Goal: Task Accomplishment & Management: Use online tool/utility

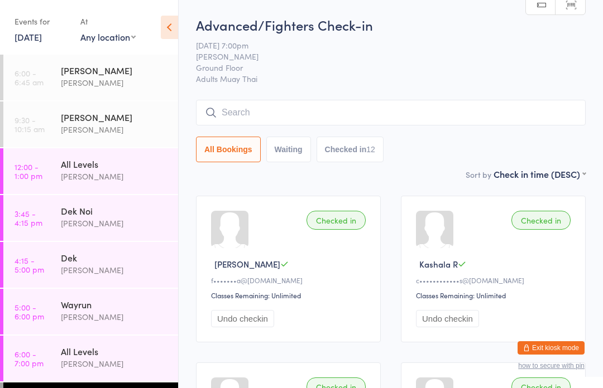
click at [42, 35] on link "[DATE]" at bounding box center [28, 37] width 27 height 12
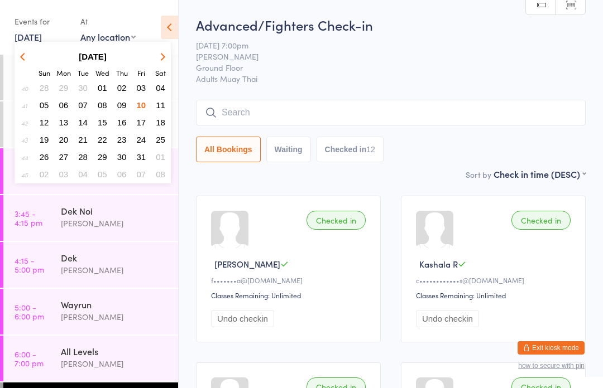
click at [163, 107] on span "11" at bounding box center [160, 104] width 9 height 9
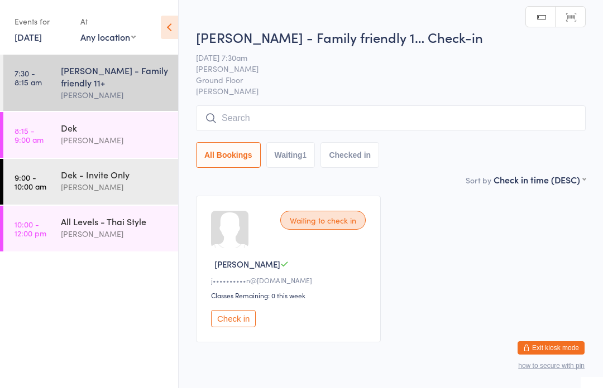
click at [128, 81] on div "[PERSON_NAME] - Family friendly 11+" at bounding box center [115, 76] width 108 height 25
click at [244, 319] on button "Check in" at bounding box center [233, 318] width 45 height 17
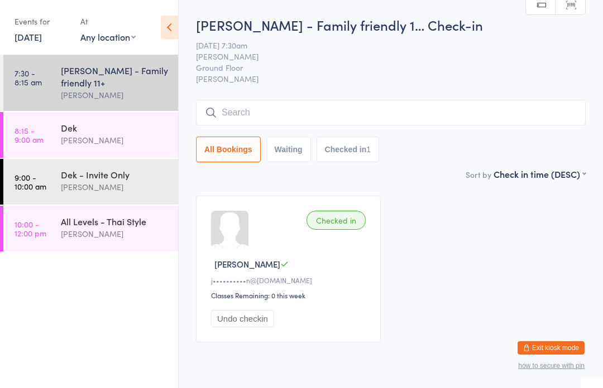
click at [334, 112] on input "search" at bounding box center [390, 113] width 389 height 26
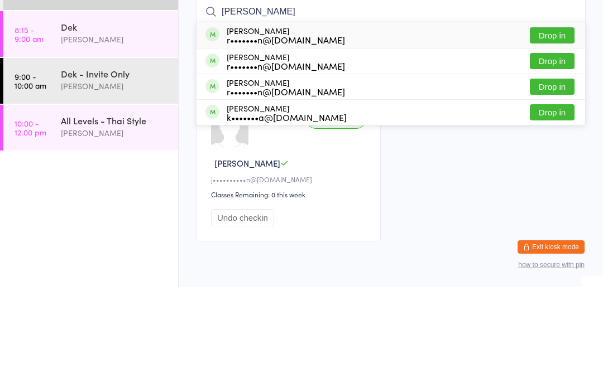
type input "[PERSON_NAME]"
click at [545, 128] on button "Drop in" at bounding box center [551, 136] width 45 height 16
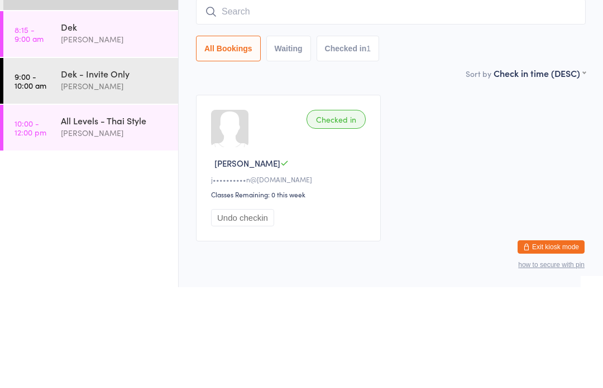
scroll to position [46, 0]
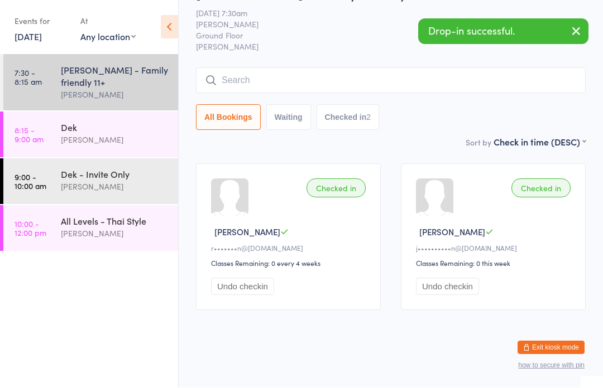
click at [135, 144] on div "[PERSON_NAME]" at bounding box center [115, 140] width 108 height 13
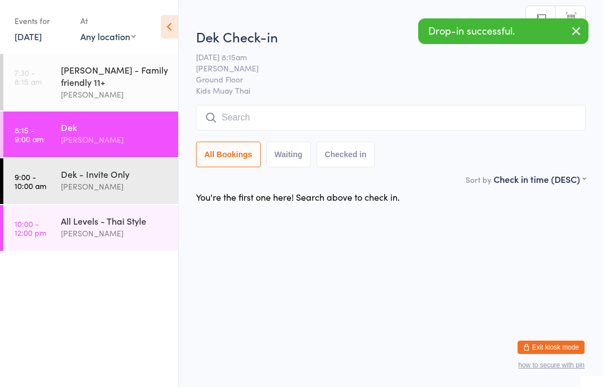
click at [242, 114] on input "search" at bounding box center [390, 118] width 389 height 26
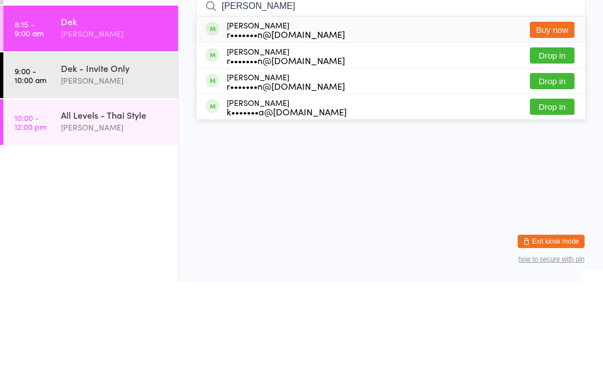
type input "[PERSON_NAME]"
click at [552, 180] on button "Drop in" at bounding box center [551, 188] width 45 height 16
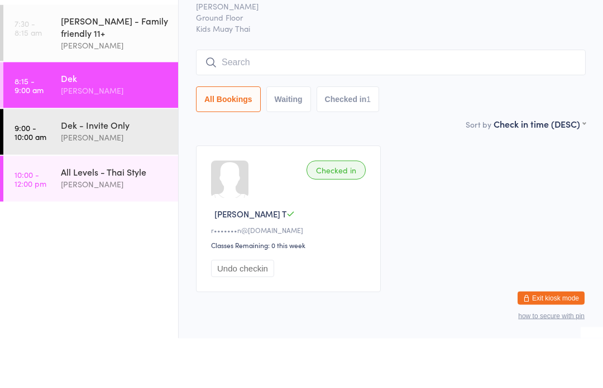
click at [128, 89] on div "[PERSON_NAME]" at bounding box center [115, 95] width 108 height 13
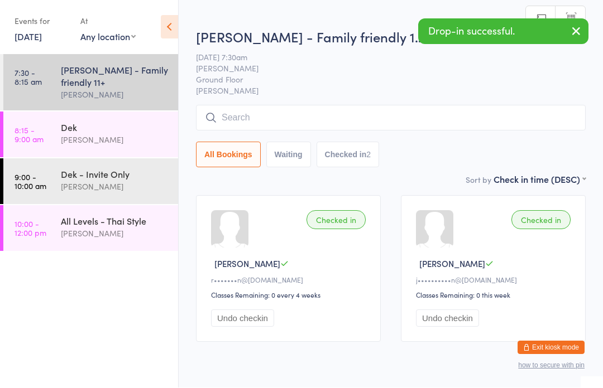
scroll to position [1, 0]
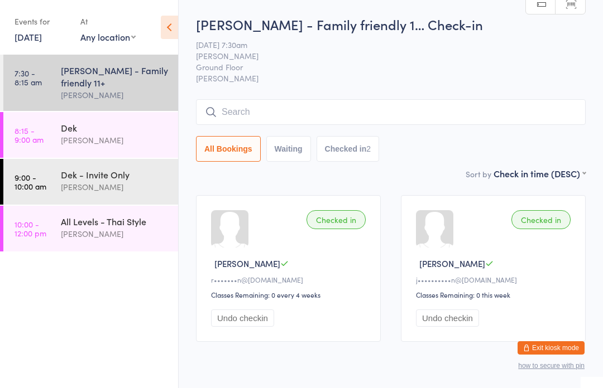
click at [478, 116] on input "search" at bounding box center [390, 112] width 389 height 26
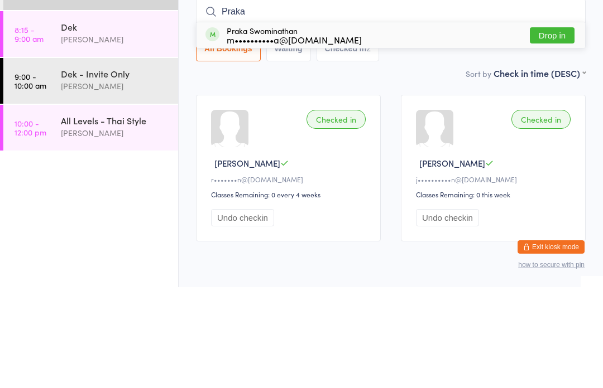
type input "Praka"
click at [562, 128] on button "Drop in" at bounding box center [551, 136] width 45 height 16
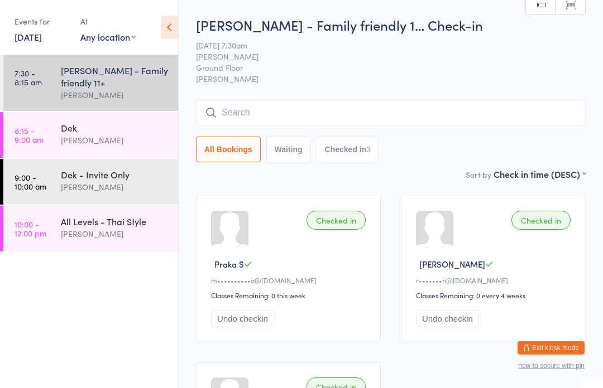
click at [62, 133] on div "Dek" at bounding box center [115, 128] width 108 height 12
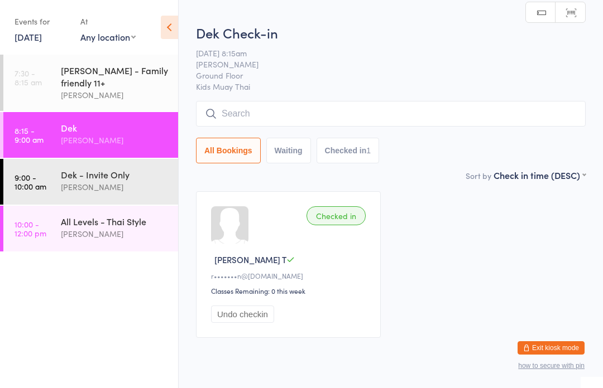
scroll to position [7, 0]
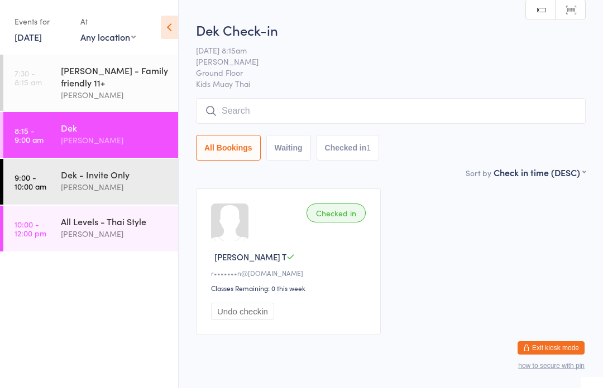
click at [259, 118] on input "search" at bounding box center [390, 111] width 389 height 26
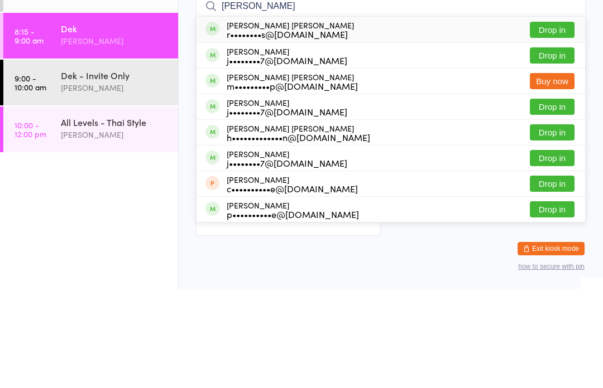
type input "[PERSON_NAME]"
click at [547, 224] on button "Drop in" at bounding box center [551, 232] width 45 height 16
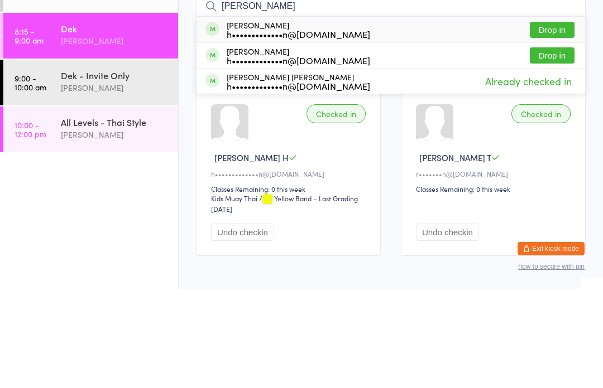
type input "[PERSON_NAME]"
click at [560, 121] on button "Drop in" at bounding box center [551, 129] width 45 height 16
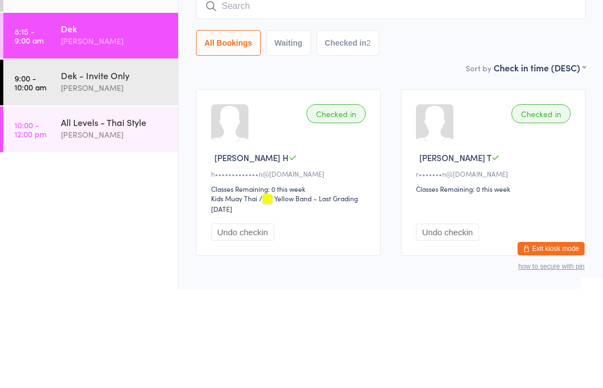
scroll to position [28, 0]
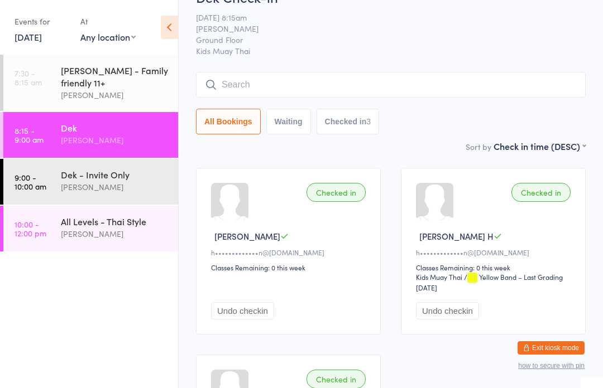
click at [276, 90] on input "search" at bounding box center [390, 85] width 389 height 26
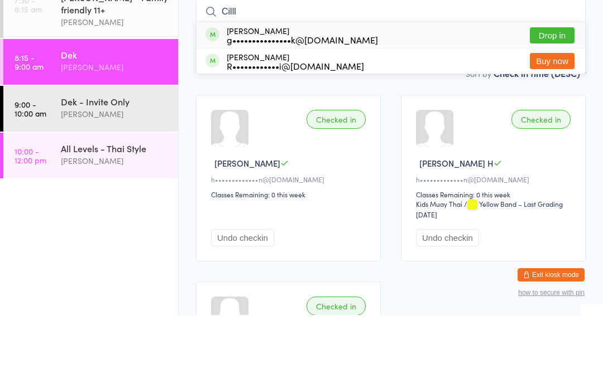
type input "Cilll"
click at [295, 108] on div "g•••••••••••••••k@[DOMAIN_NAME]" at bounding box center [302, 112] width 151 height 9
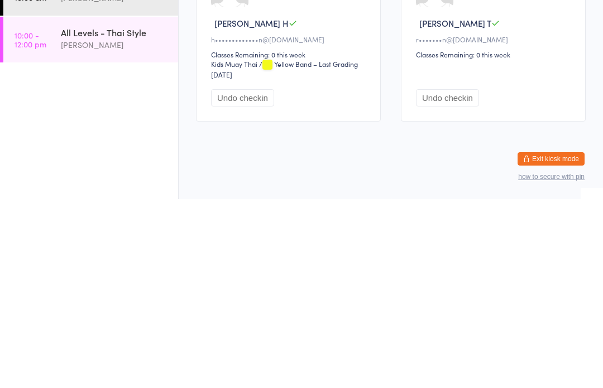
scroll to position [15, 0]
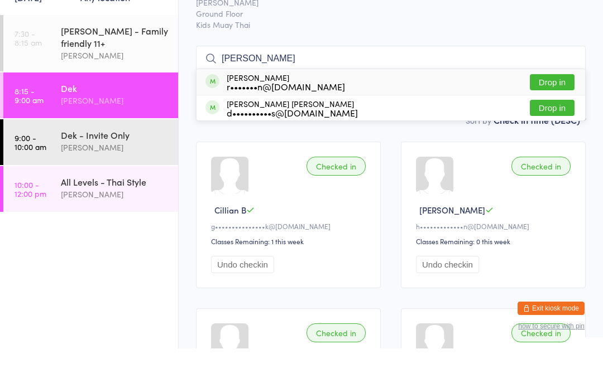
type input "[PERSON_NAME]"
click at [558, 114] on button "Drop in" at bounding box center [551, 122] width 45 height 16
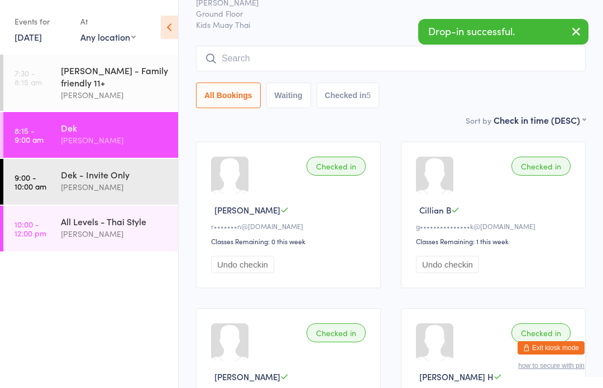
click at [39, 185] on time "9:00 - 10:00 am" at bounding box center [31, 182] width 32 height 18
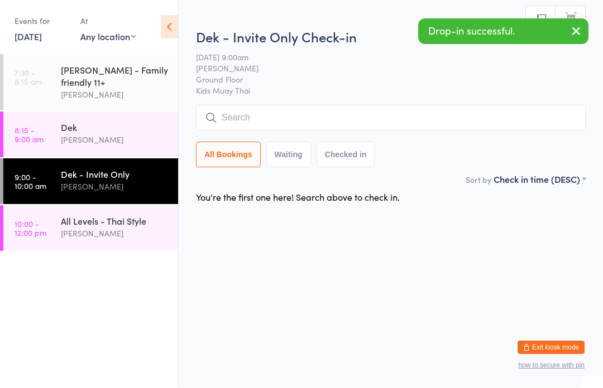
click at [247, 120] on input "search" at bounding box center [390, 118] width 389 height 26
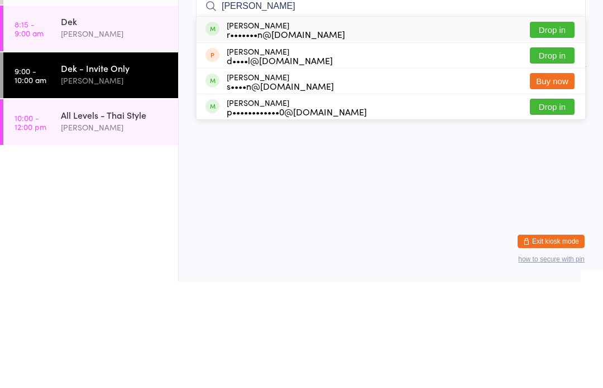
type input "[PERSON_NAME]"
click at [555, 128] on button "Drop in" at bounding box center [551, 136] width 45 height 16
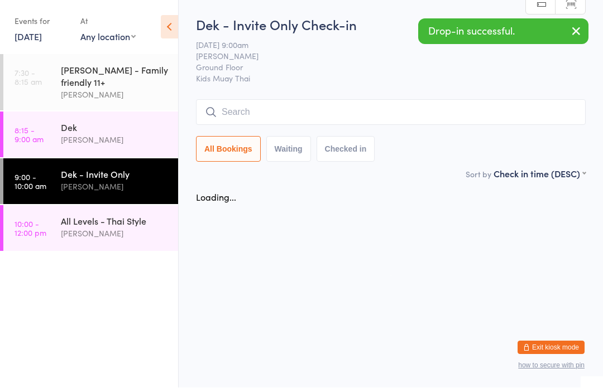
scroll to position [1, 0]
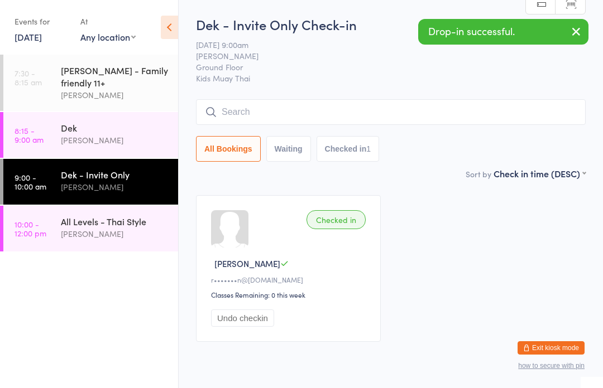
click at [580, 32] on icon "button" at bounding box center [575, 32] width 13 height 14
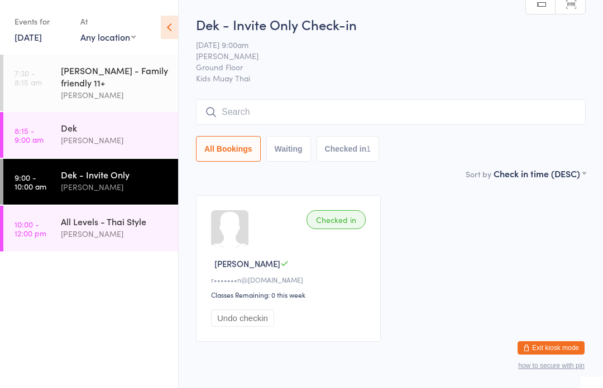
click at [63, 131] on div "Dek" at bounding box center [115, 128] width 108 height 12
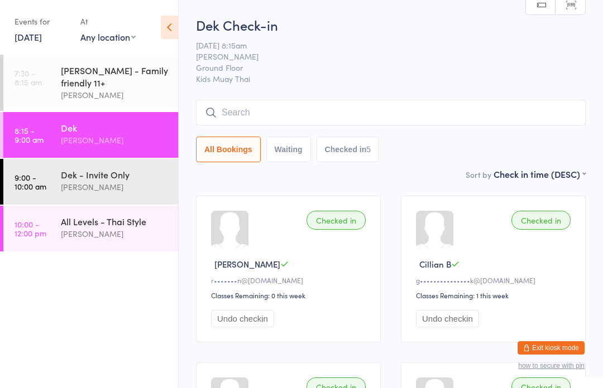
click at [474, 118] on input "search" at bounding box center [390, 113] width 389 height 26
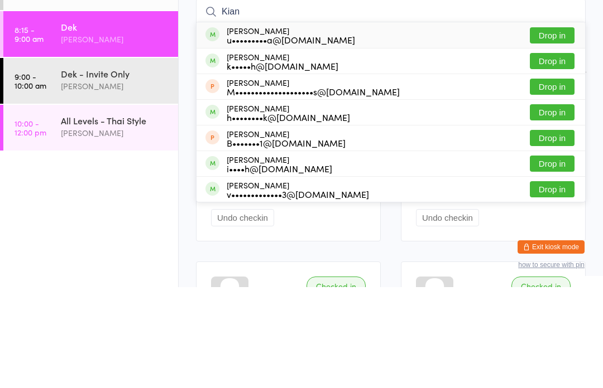
type input "Kian"
click at [555, 128] on button "Drop in" at bounding box center [551, 136] width 45 height 16
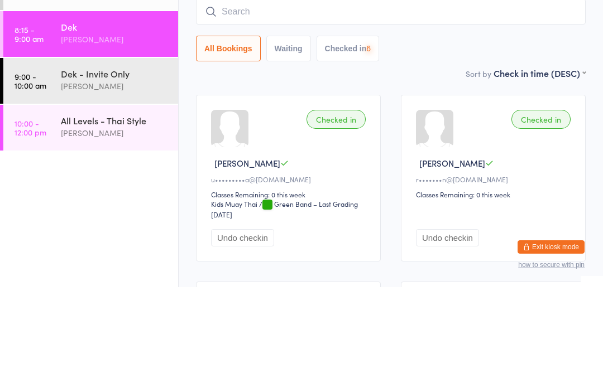
scroll to position [101, 0]
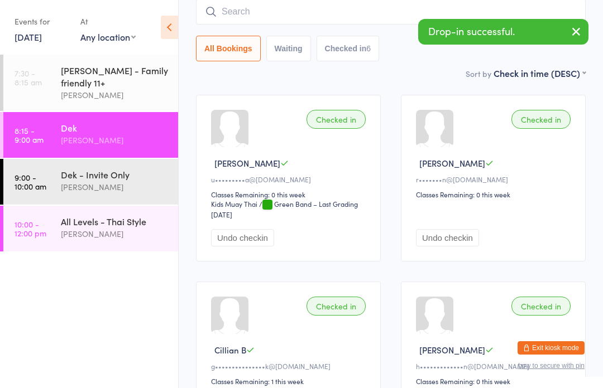
click at [60, 181] on link "9:00 - 10:00 am Dek - Invite Only [PERSON_NAME]" at bounding box center [90, 182] width 175 height 46
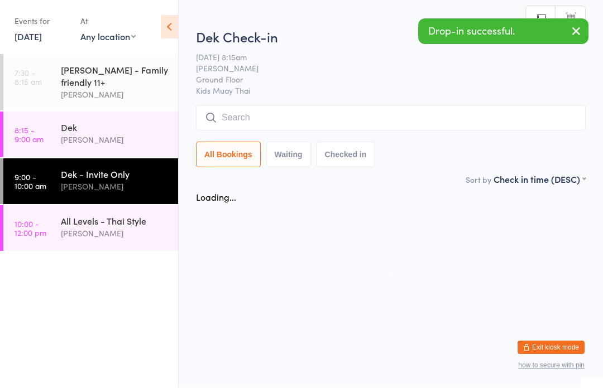
scroll to position [1, 0]
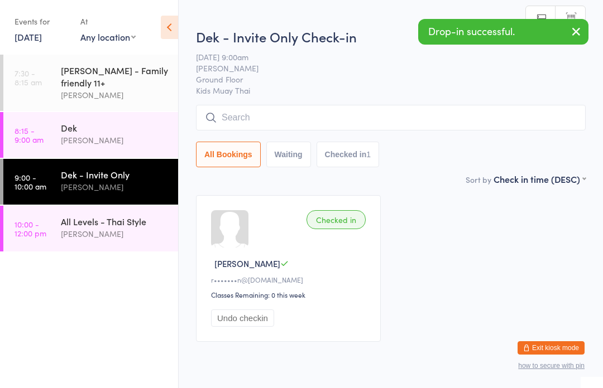
click at [368, 130] on input "search" at bounding box center [390, 118] width 389 height 26
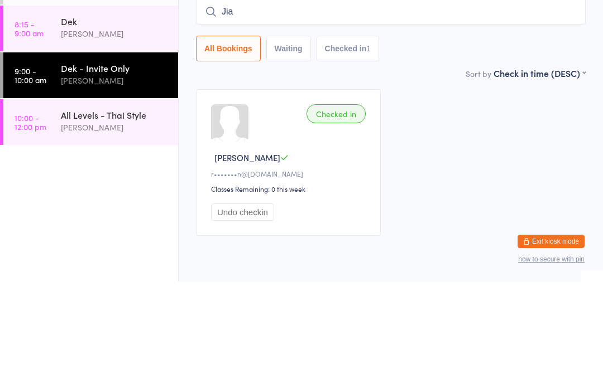
scroll to position [46, 0]
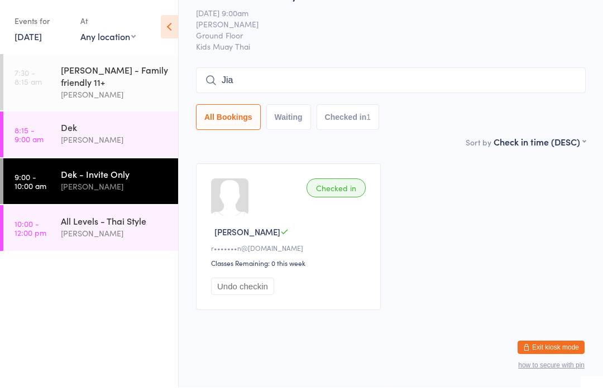
click at [561, 80] on input "Jia" at bounding box center [390, 81] width 389 height 26
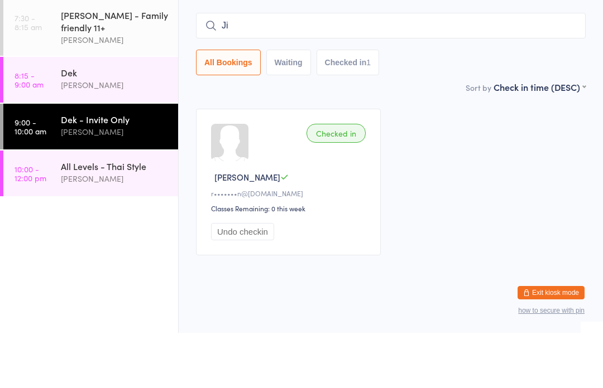
type input "J"
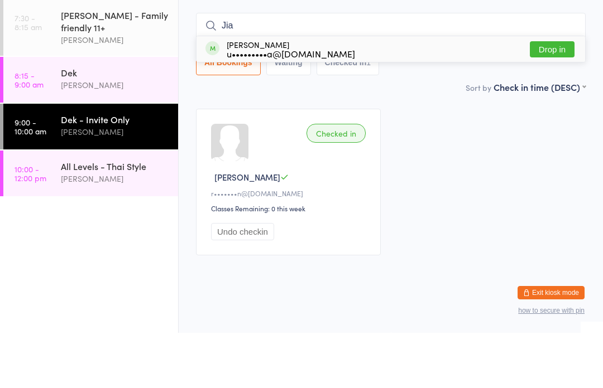
type input "Jia"
click at [560, 97] on button "Drop in" at bounding box center [551, 105] width 45 height 16
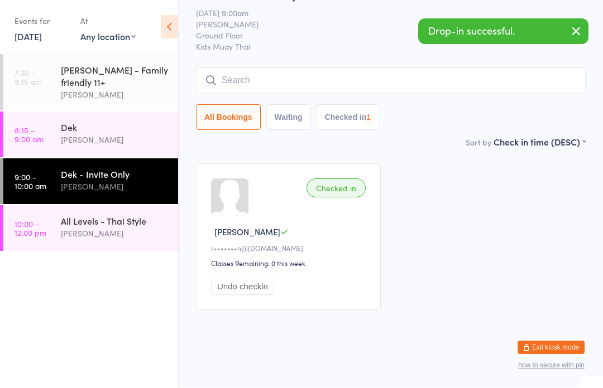
scroll to position [46, 0]
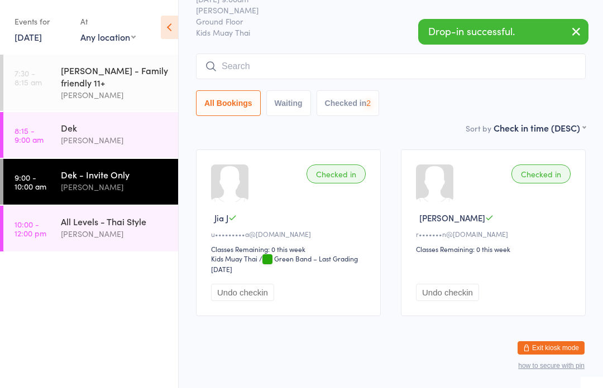
click at [53, 146] on link "8:15 - 9:00 am Dek [PERSON_NAME]" at bounding box center [90, 135] width 175 height 46
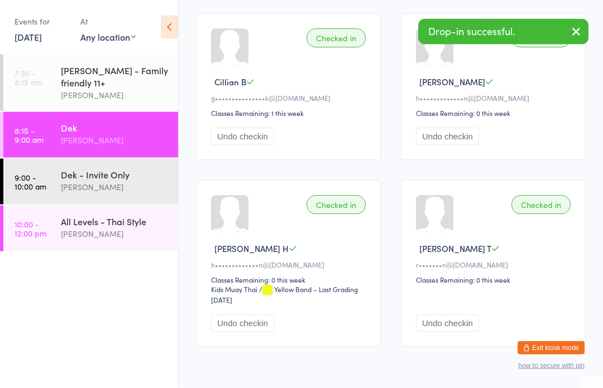
scroll to position [389, 0]
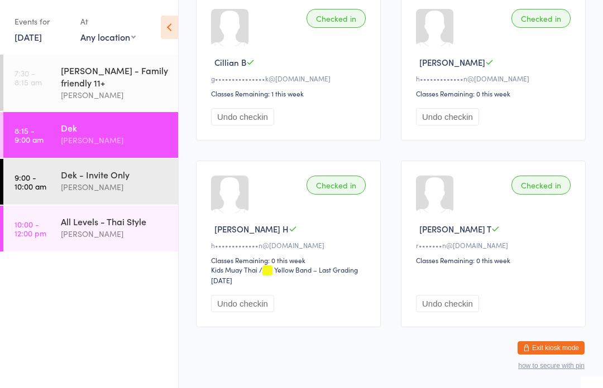
click at [503, 250] on div "r•••••••n@[DOMAIN_NAME]" at bounding box center [495, 244] width 158 height 9
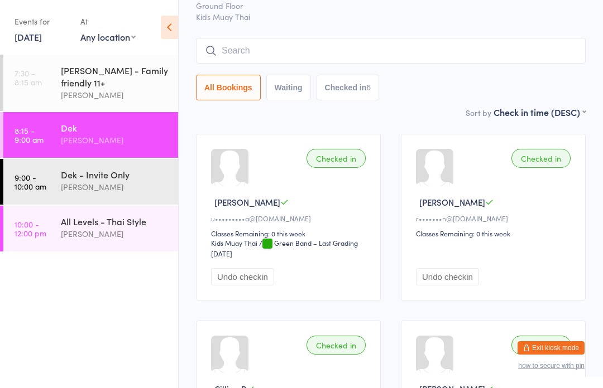
scroll to position [0, 0]
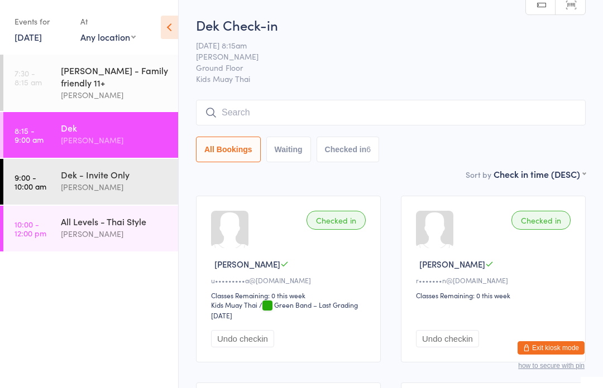
click at [256, 105] on input "search" at bounding box center [390, 113] width 389 height 26
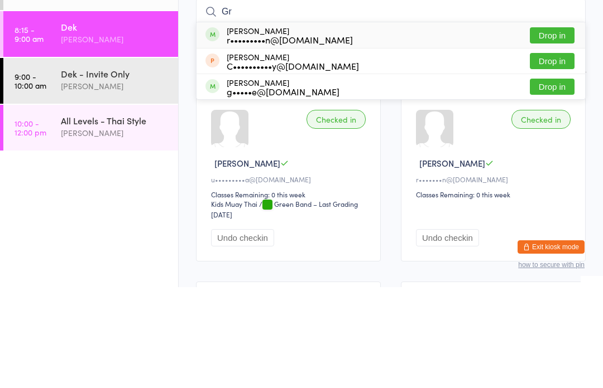
type input "Gr"
click at [261, 136] on div "r•••••••••n@[DOMAIN_NAME]" at bounding box center [290, 140] width 126 height 9
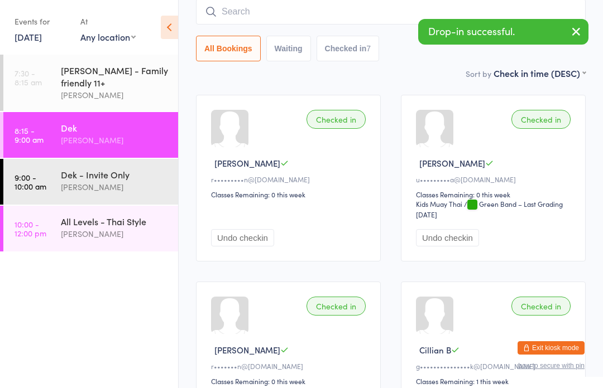
click at [273, 9] on input "search" at bounding box center [390, 12] width 389 height 26
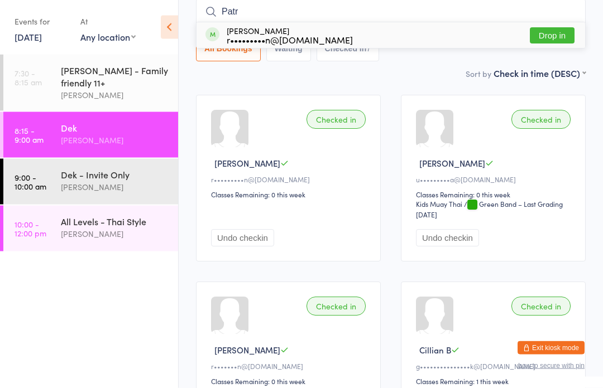
type input "Patr"
click at [227, 40] on div "r•••••••••n@[DOMAIN_NAME]" at bounding box center [290, 40] width 126 height 9
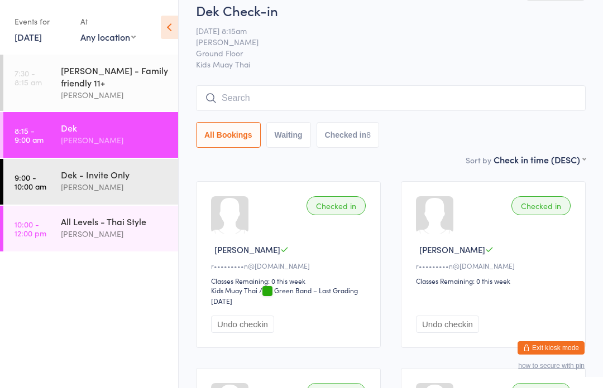
scroll to position [3, 0]
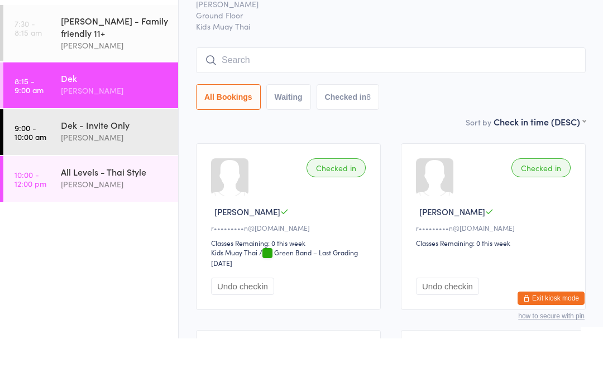
click at [111, 168] on div "Dek - Invite Only" at bounding box center [115, 174] width 108 height 12
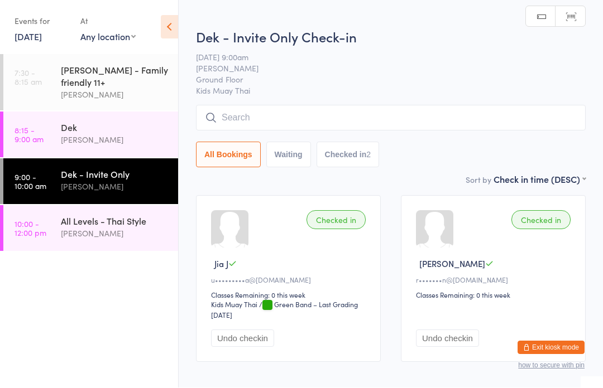
scroll to position [1, 0]
click at [256, 107] on input "search" at bounding box center [390, 118] width 389 height 26
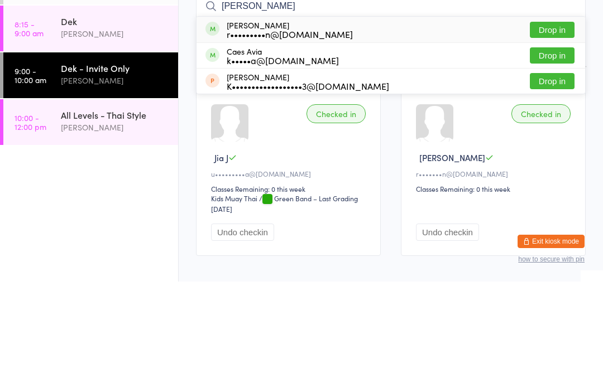
type input "[PERSON_NAME]"
click at [250, 136] on div "r•••••••••n@[DOMAIN_NAME]" at bounding box center [290, 140] width 126 height 9
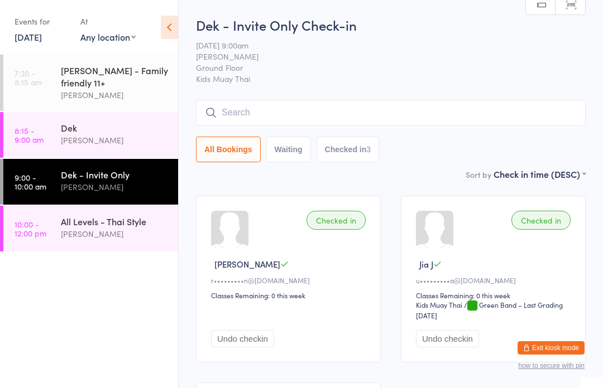
click at [98, 143] on div "[PERSON_NAME]" at bounding box center [115, 140] width 108 height 13
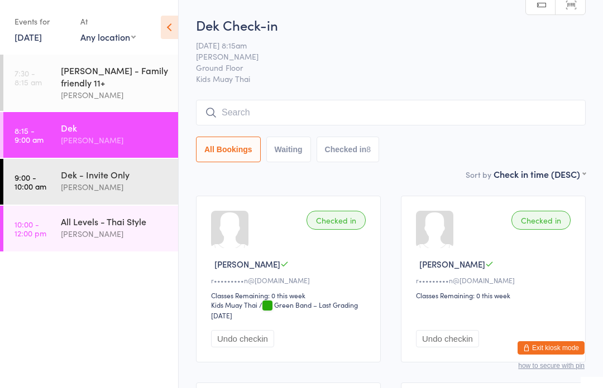
click at [430, 123] on input "search" at bounding box center [390, 113] width 389 height 26
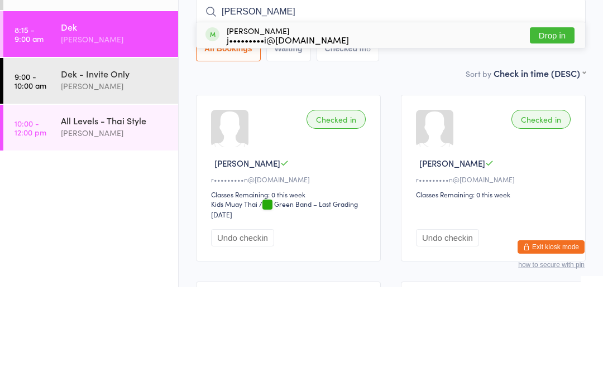
type input "[PERSON_NAME]"
click at [551, 128] on button "Drop in" at bounding box center [551, 136] width 45 height 16
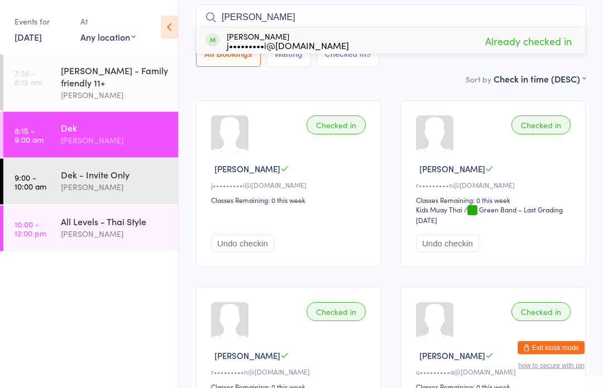
scroll to position [79, 0]
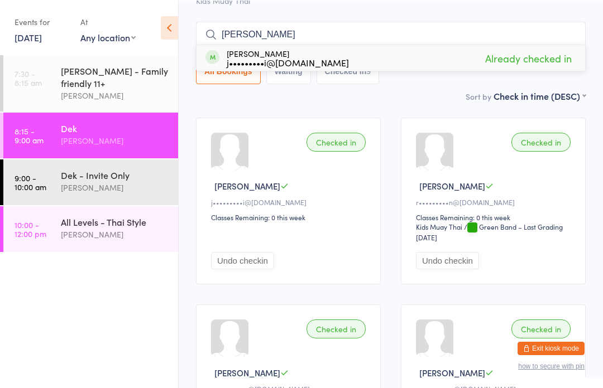
type input "[PERSON_NAME]"
click at [266, 264] on button "Undo checkin" at bounding box center [242, 260] width 63 height 17
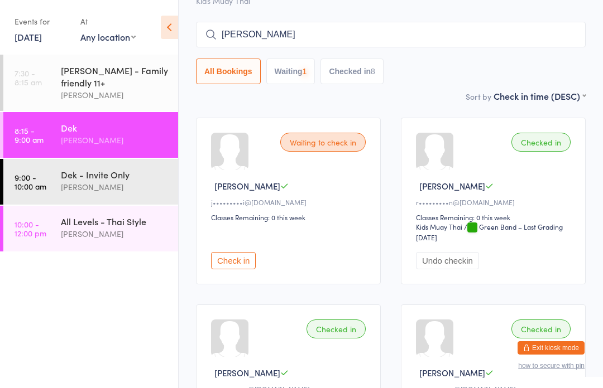
click at [132, 179] on div "Dek - Invite Only" at bounding box center [115, 174] width 108 height 12
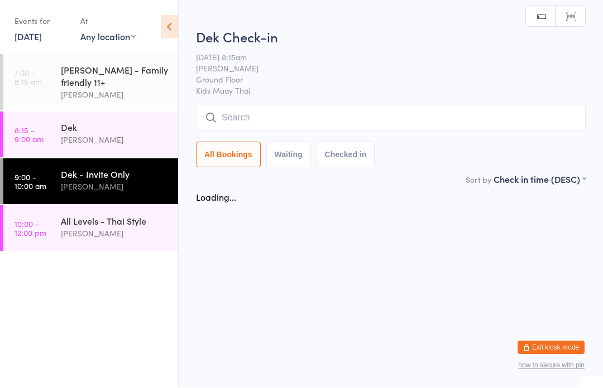
scroll to position [1, 0]
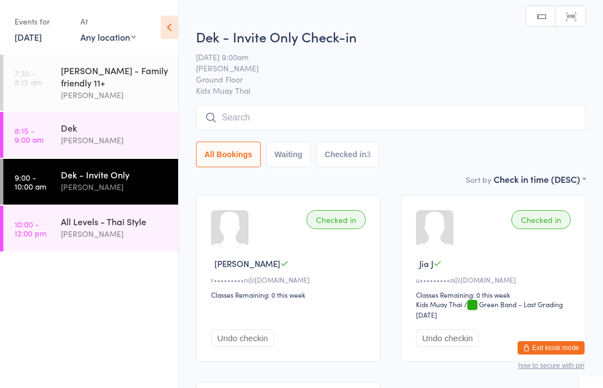
click at [356, 119] on input "search" at bounding box center [390, 118] width 389 height 26
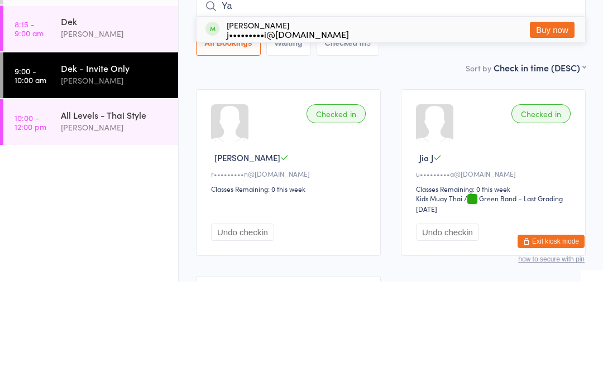
type input "Y"
click at [114, 134] on div "[PERSON_NAME]" at bounding box center [115, 140] width 108 height 13
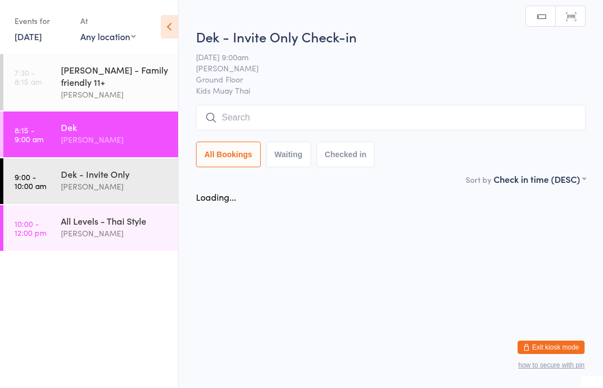
scroll to position [1, 0]
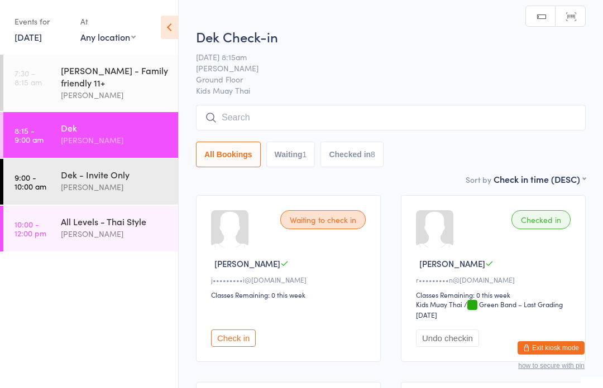
click at [131, 175] on div "Dek - Invite Only" at bounding box center [115, 174] width 108 height 12
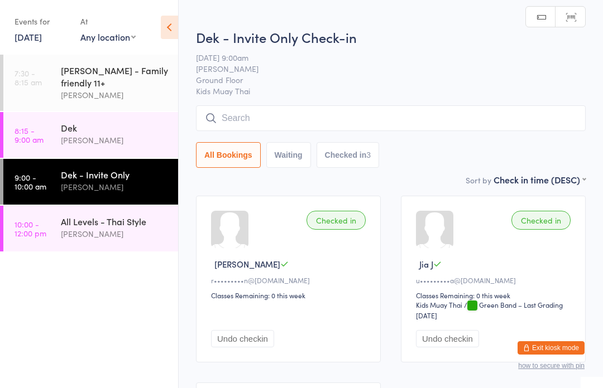
click at [364, 120] on input "search" at bounding box center [390, 118] width 389 height 26
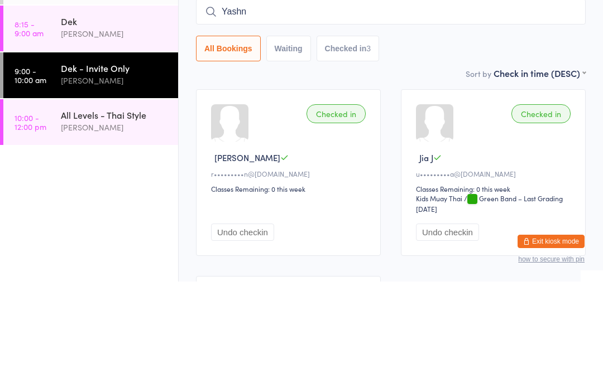
type input "[PERSON_NAME]"
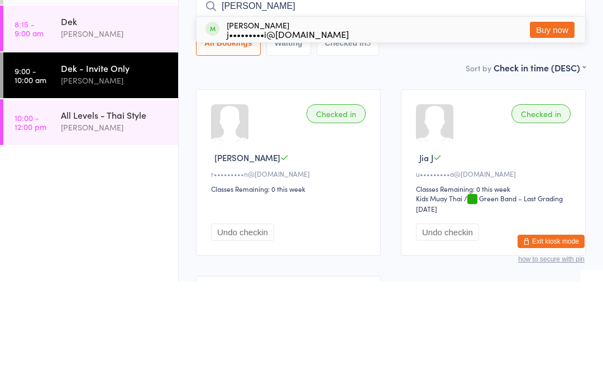
click at [112, 134] on div "[PERSON_NAME]" at bounding box center [115, 140] width 108 height 13
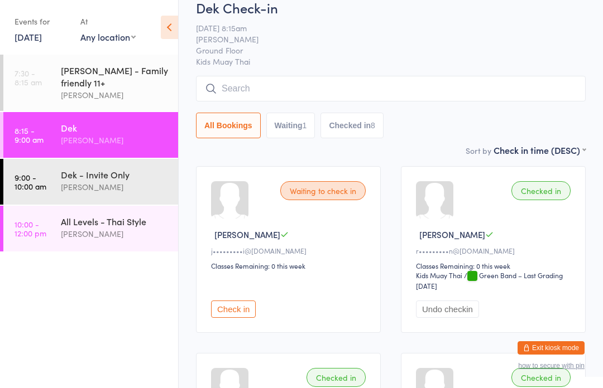
scroll to position [38, 0]
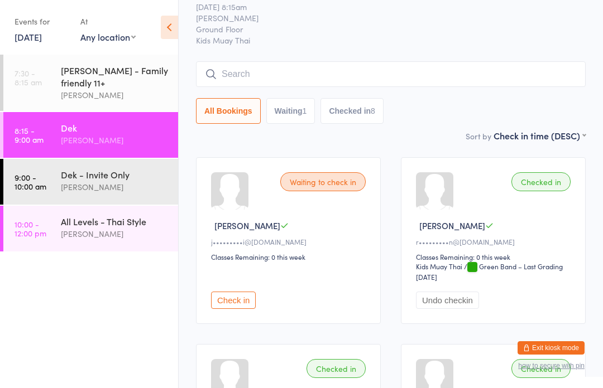
click at [240, 302] on button "Check in" at bounding box center [233, 300] width 45 height 17
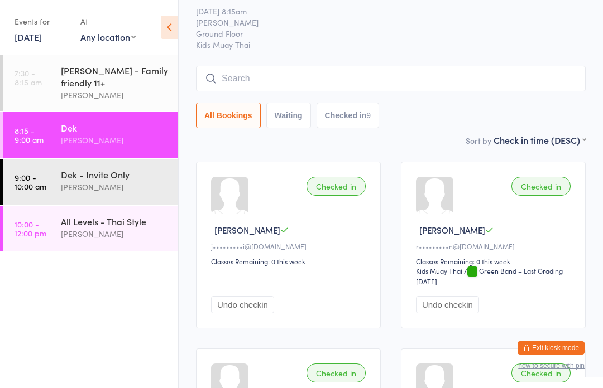
scroll to position [33, 0]
click at [123, 162] on div "Dek - Invite Only [PERSON_NAME]" at bounding box center [119, 181] width 117 height 44
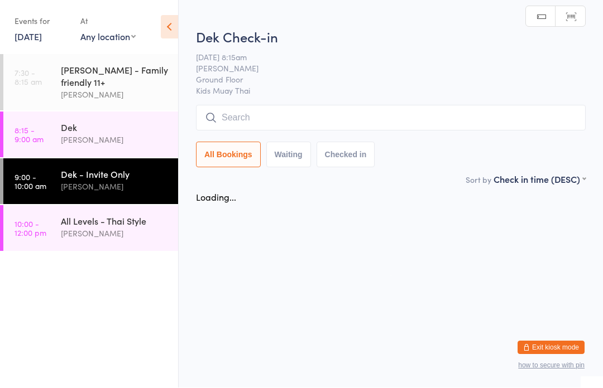
scroll to position [1, 0]
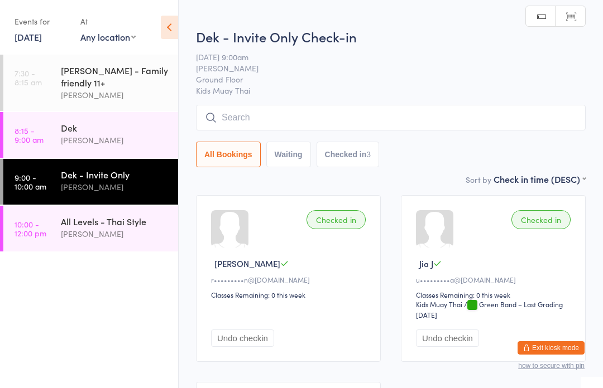
click at [325, 127] on input "search" at bounding box center [390, 118] width 389 height 26
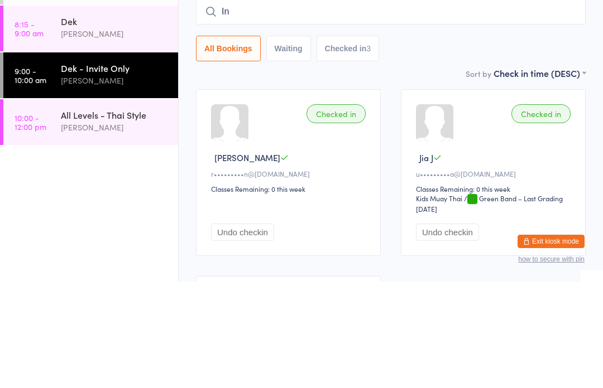
type input "I"
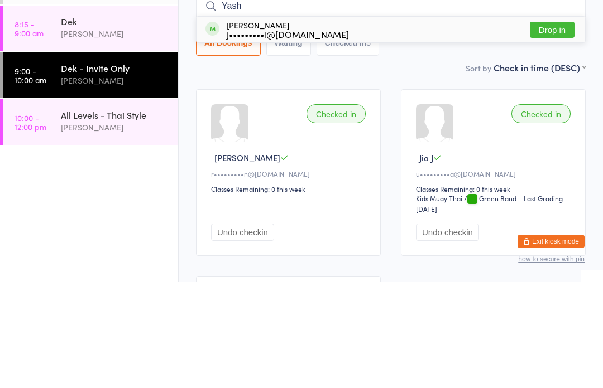
type input "Yash"
click at [555, 128] on button "Drop in" at bounding box center [551, 136] width 45 height 16
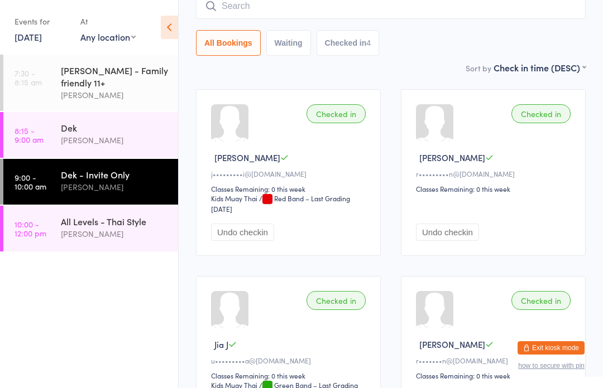
click at [279, 19] on input "search" at bounding box center [390, 6] width 389 height 26
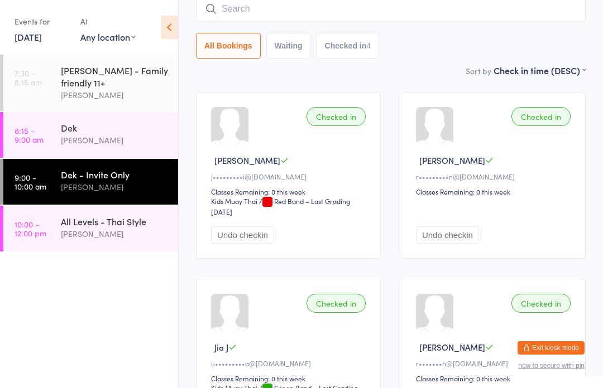
scroll to position [101, 0]
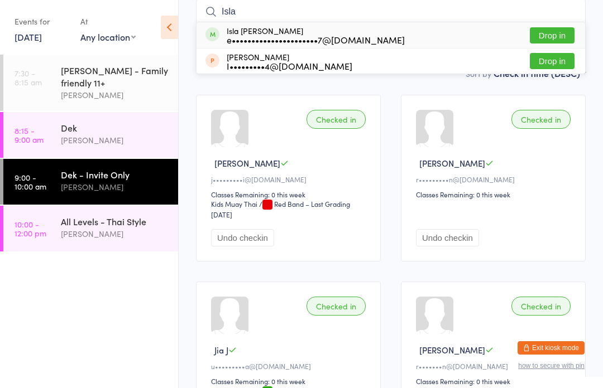
type input "Isla"
click at [556, 35] on button "Drop in" at bounding box center [551, 35] width 45 height 16
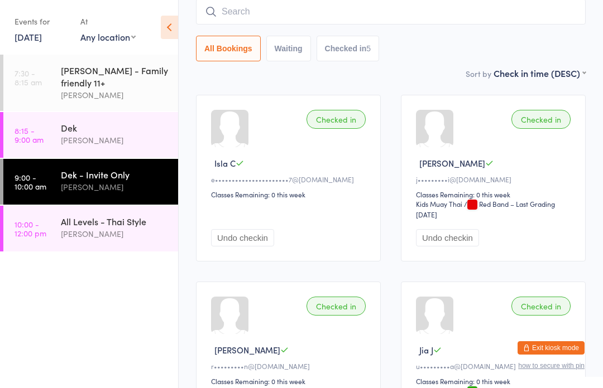
click at [576, 36] on div "All Bookings Waiting Checked in 5" at bounding box center [390, 30] width 389 height 62
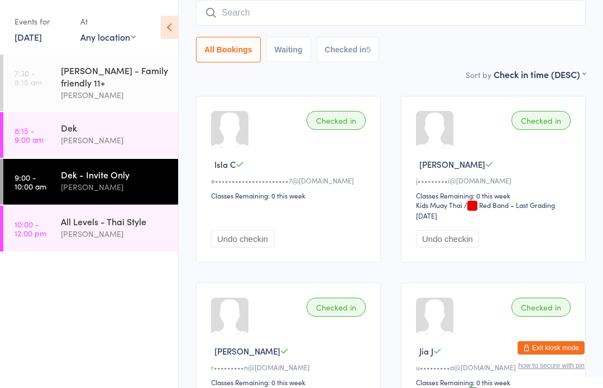
click at [252, 247] on button "Undo checkin" at bounding box center [242, 238] width 63 height 17
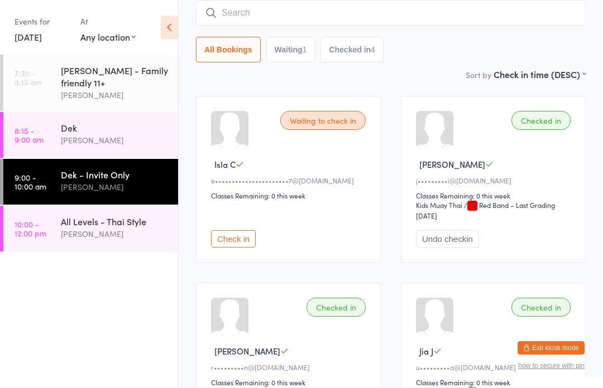
click at [102, 179] on div "Dek - Invite Only" at bounding box center [115, 174] width 108 height 12
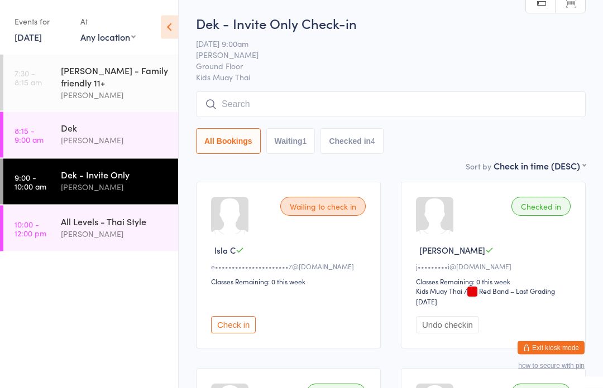
scroll to position [14, 0]
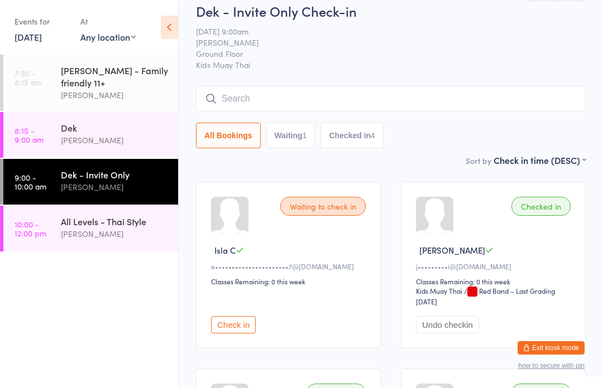
click at [239, 329] on button "Check in" at bounding box center [233, 324] width 45 height 17
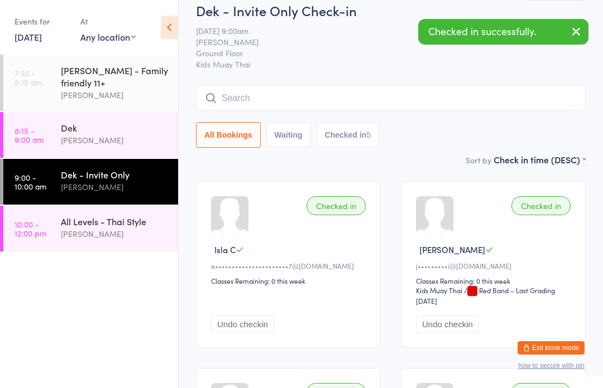
scroll to position [0, 0]
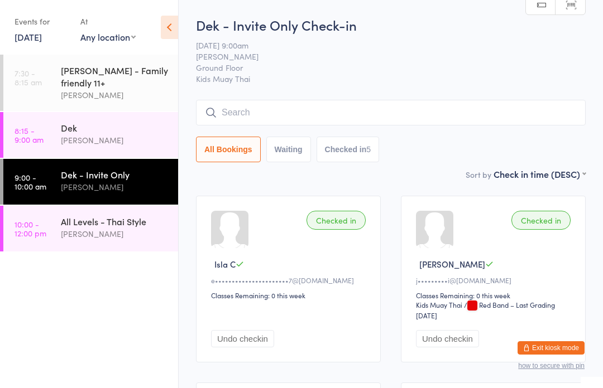
click at [261, 114] on input "search" at bounding box center [390, 113] width 389 height 26
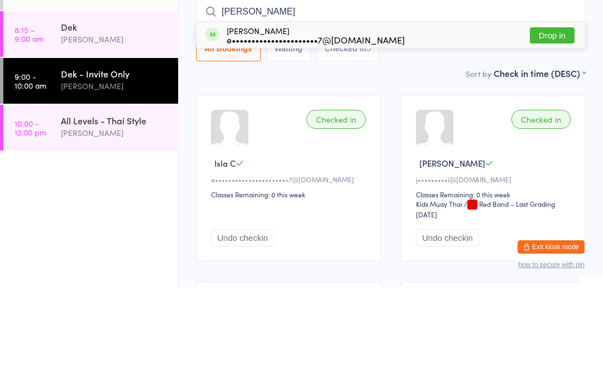
type input "[PERSON_NAME]"
click at [560, 128] on button "Drop in" at bounding box center [551, 136] width 45 height 16
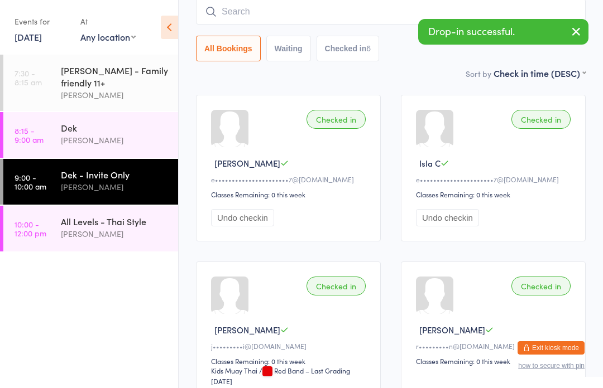
click at [77, 226] on div "All Levels - Thai Style" at bounding box center [115, 221] width 108 height 12
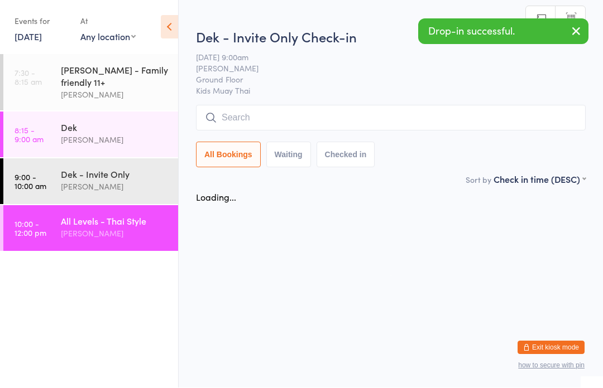
scroll to position [1, 0]
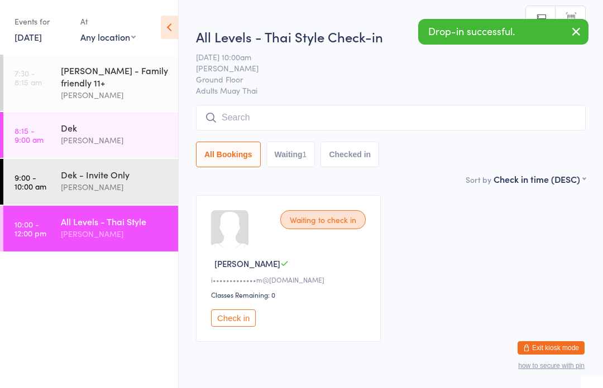
click at [290, 117] on input "search" at bounding box center [390, 118] width 389 height 26
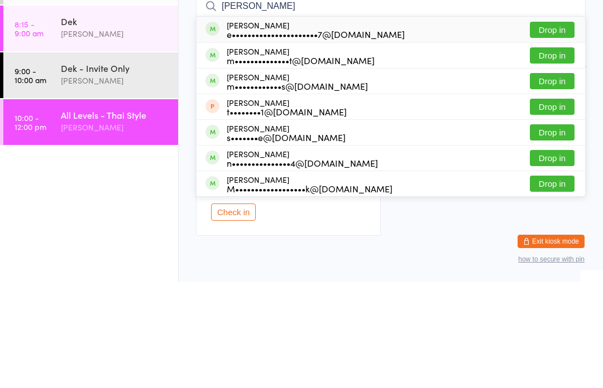
type input "[PERSON_NAME]"
click at [560, 128] on button "Drop in" at bounding box center [551, 136] width 45 height 16
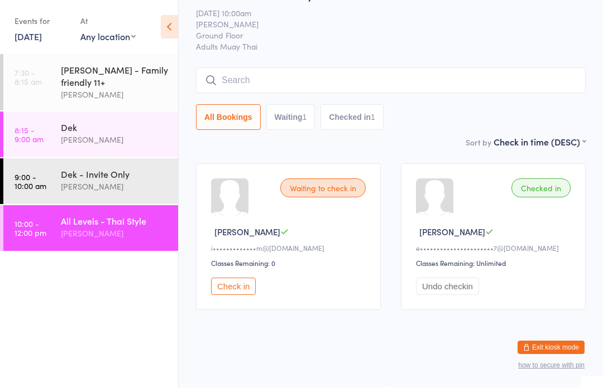
click at [469, 71] on input "search" at bounding box center [390, 81] width 389 height 26
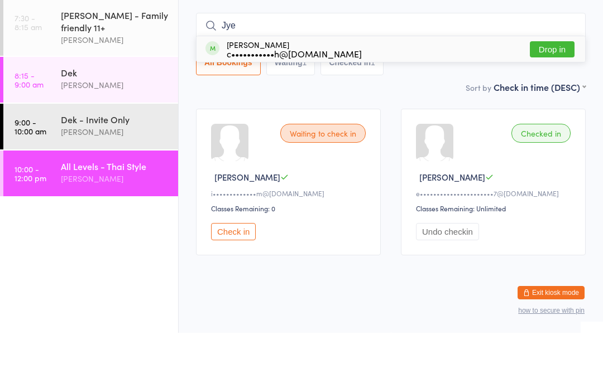
type input "Jye"
click at [560, 97] on button "Drop in" at bounding box center [551, 105] width 45 height 16
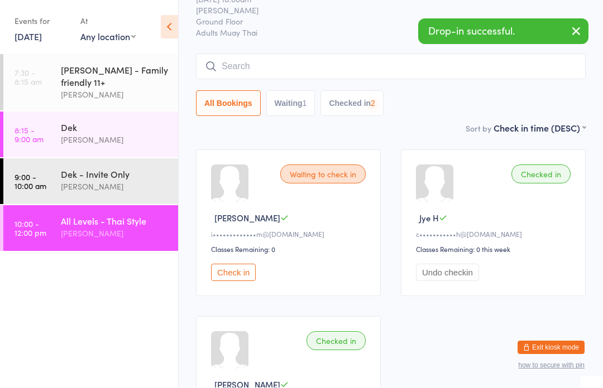
scroll to position [46, 0]
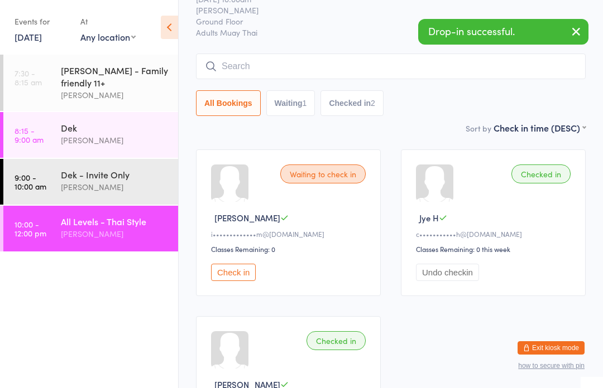
click at [124, 185] on div "[PERSON_NAME]" at bounding box center [115, 187] width 108 height 13
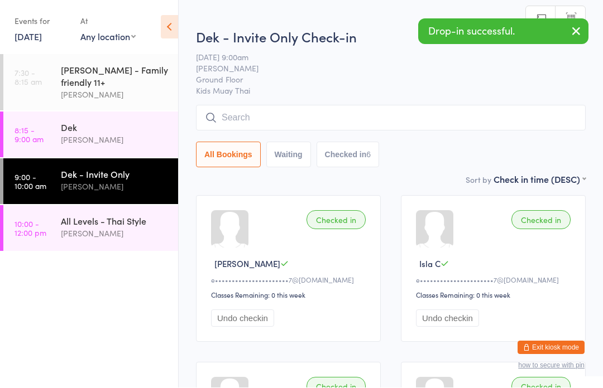
scroll to position [1, 0]
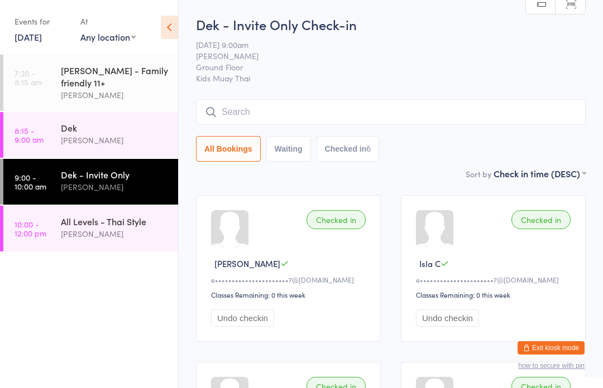
click at [364, 114] on input "search" at bounding box center [390, 112] width 389 height 26
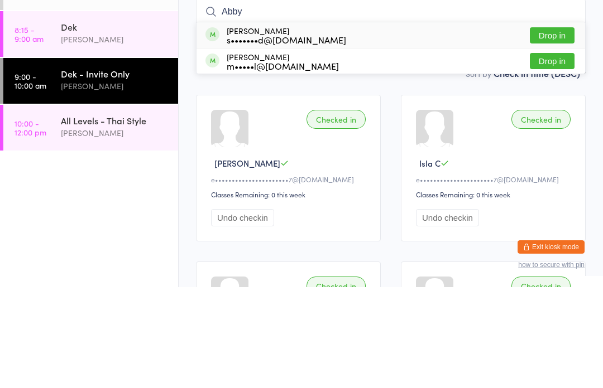
type input "Abby"
click at [564, 128] on button "Drop in" at bounding box center [551, 136] width 45 height 16
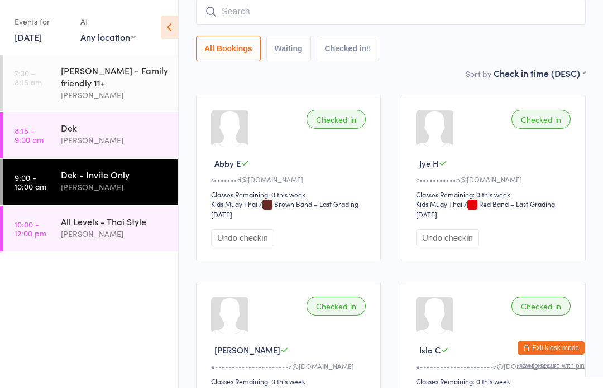
click at [473, 24] on input "search" at bounding box center [390, 12] width 389 height 26
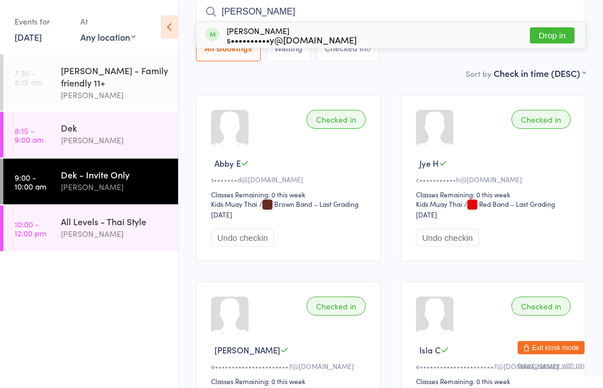
type input "[PERSON_NAME]"
click at [558, 35] on button "Drop in" at bounding box center [551, 36] width 45 height 16
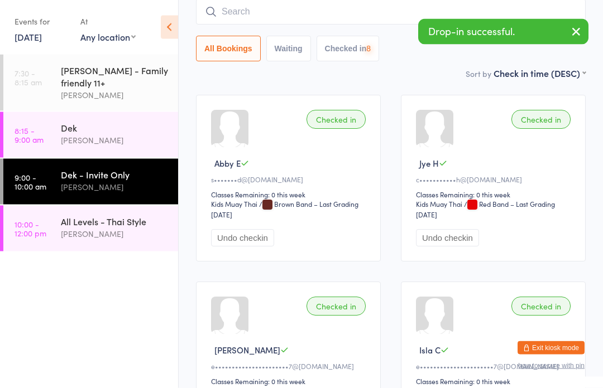
scroll to position [101, 0]
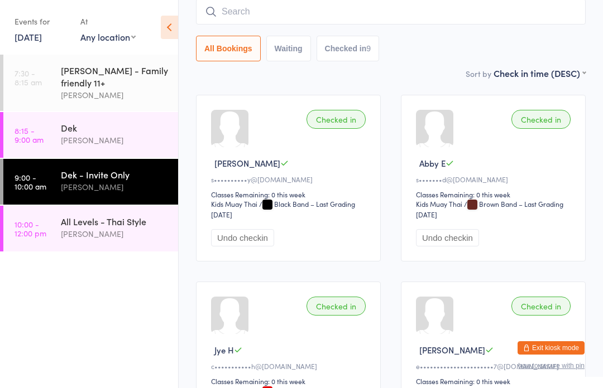
click at [94, 233] on div "[PERSON_NAME]" at bounding box center [115, 234] width 108 height 13
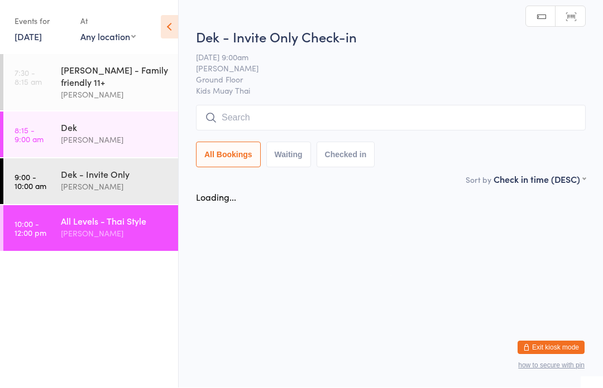
scroll to position [1, 0]
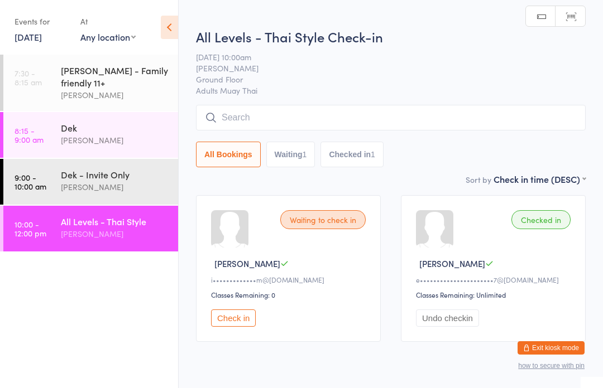
click at [336, 121] on input "search" at bounding box center [390, 118] width 389 height 26
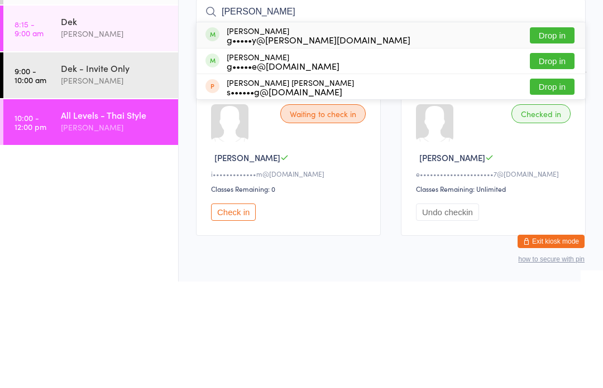
type input "[PERSON_NAME]"
click at [548, 134] on button "Drop in" at bounding box center [551, 142] width 45 height 16
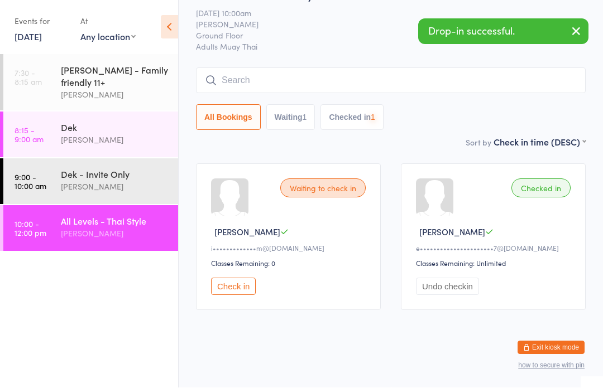
scroll to position [46, 0]
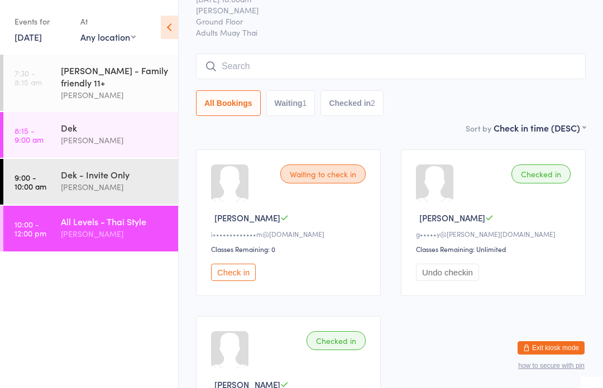
click at [345, 71] on input "search" at bounding box center [390, 67] width 389 height 26
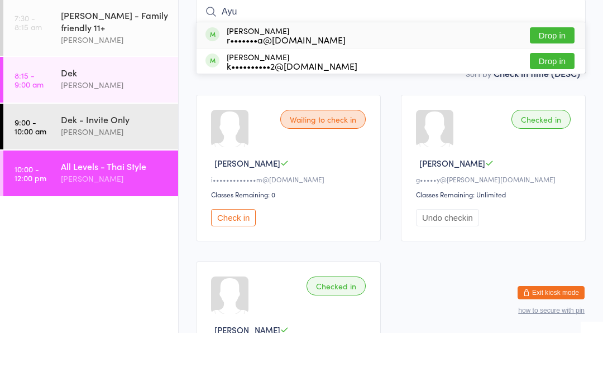
type input "Ayu"
click at [551, 83] on button "Drop in" at bounding box center [551, 91] width 45 height 16
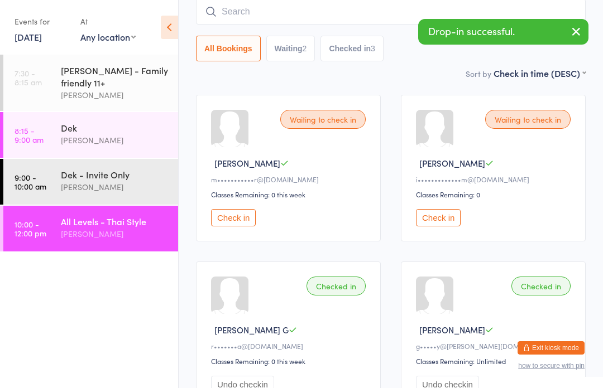
click at [114, 181] on div "Dek - Invite Only" at bounding box center [115, 174] width 108 height 12
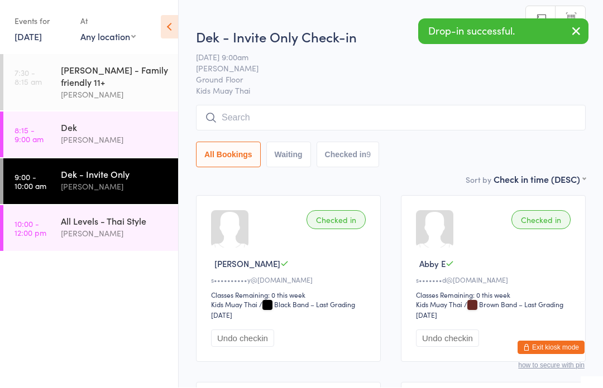
scroll to position [1, 0]
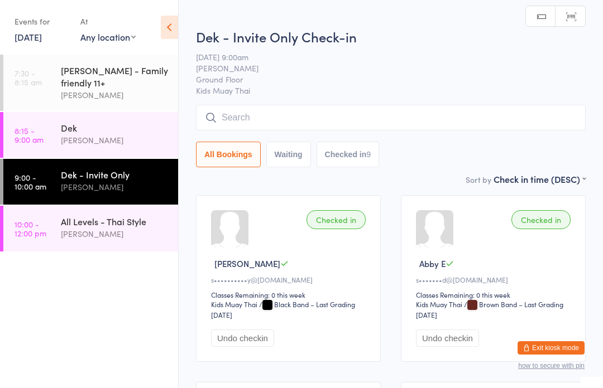
click at [379, 118] on input "search" at bounding box center [390, 118] width 389 height 26
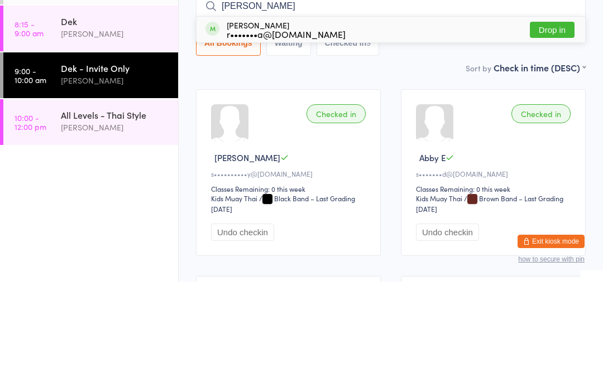
type input "[PERSON_NAME]"
click at [556, 128] on button "Drop in" at bounding box center [551, 136] width 45 height 16
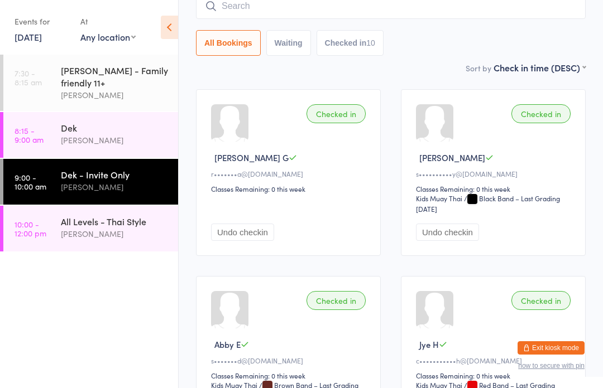
click at [47, 150] on link "8:15 - 9:00 am Dek [PERSON_NAME]" at bounding box center [90, 135] width 175 height 46
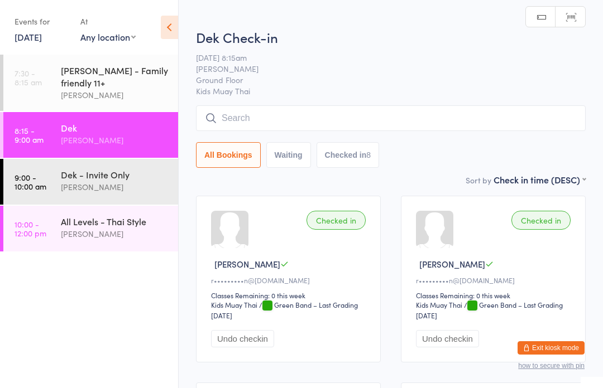
click at [59, 186] on link "9:00 - 10:00 am Dek - Invite Only [PERSON_NAME]" at bounding box center [90, 182] width 175 height 46
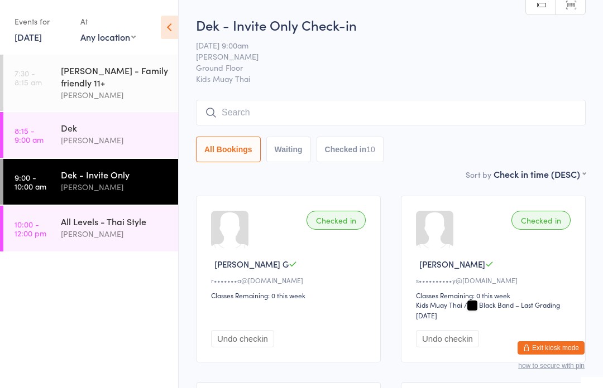
click at [217, 112] on input "search" at bounding box center [390, 113] width 389 height 26
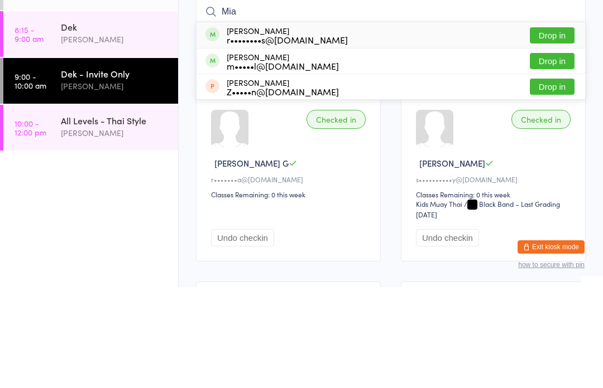
type input "Mia"
click at [556, 128] on button "Drop in" at bounding box center [551, 136] width 45 height 16
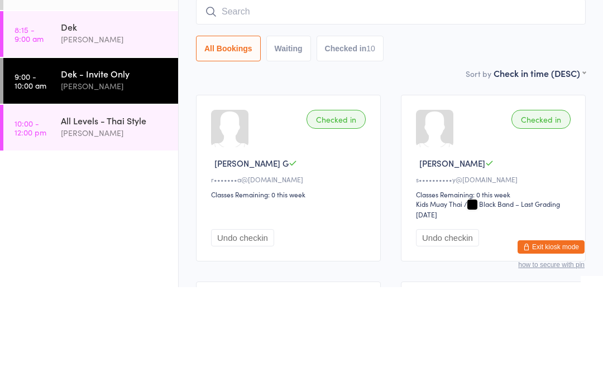
scroll to position [101, 0]
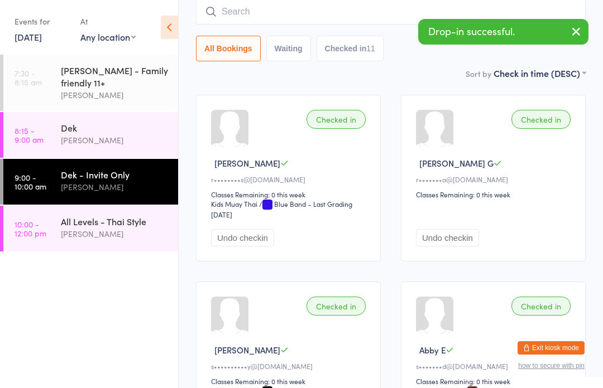
click at [228, 12] on input "search" at bounding box center [390, 12] width 389 height 26
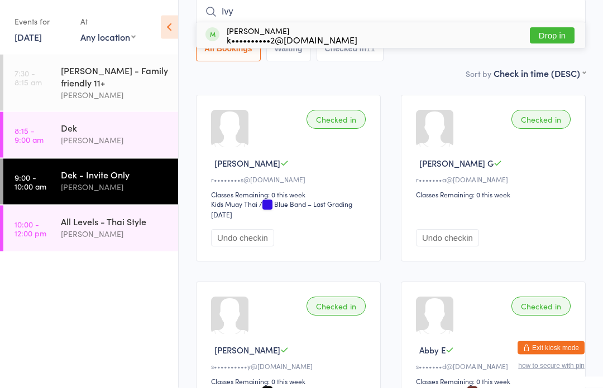
type input "Ivy"
click at [242, 36] on div "k••••••••••2@[DOMAIN_NAME]" at bounding box center [292, 40] width 131 height 9
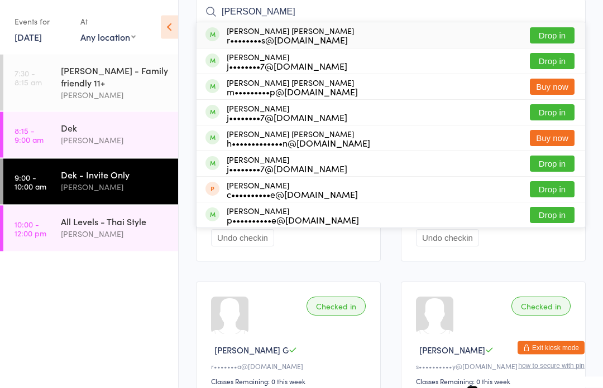
type input "[PERSON_NAME]"
click at [552, 34] on button "Drop in" at bounding box center [551, 36] width 45 height 16
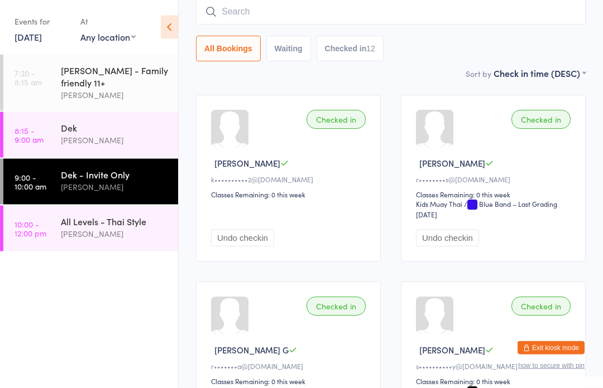
scroll to position [101, 0]
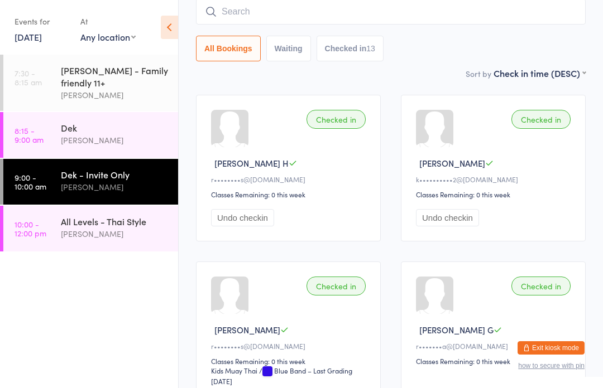
click at [397, 19] on input "search" at bounding box center [390, 12] width 389 height 26
click at [100, 85] on div "[PERSON_NAME] - Family friendly 11+" at bounding box center [115, 76] width 108 height 25
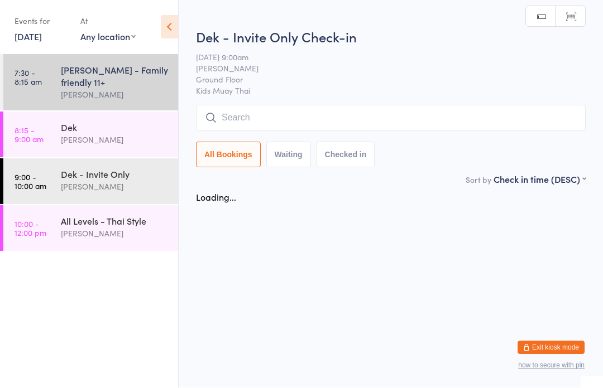
scroll to position [1, 0]
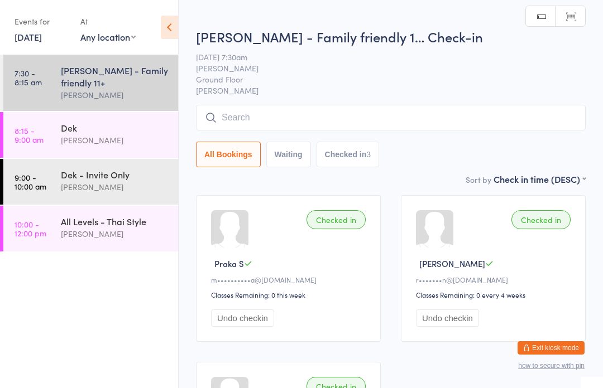
click at [86, 215] on div "All Levels - Thai Style [PERSON_NAME]" at bounding box center [119, 228] width 117 height 44
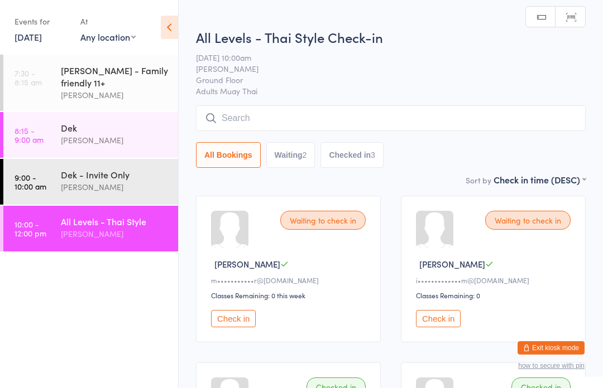
click at [259, 122] on input "search" at bounding box center [390, 118] width 389 height 26
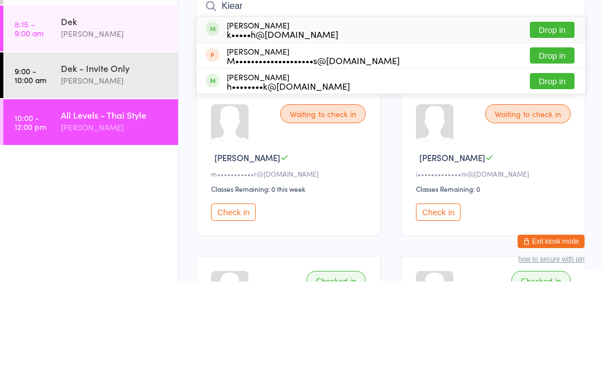
type input "Kiear"
click at [559, 128] on button "Drop in" at bounding box center [551, 136] width 45 height 16
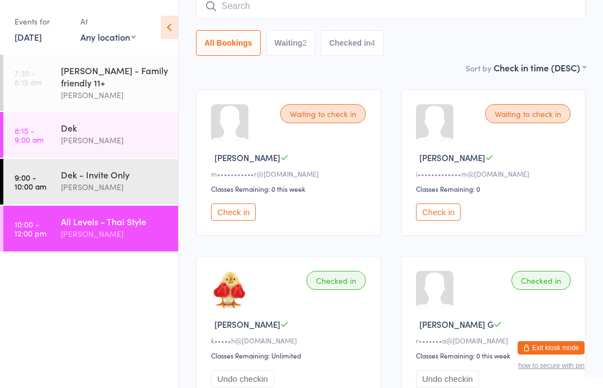
click at [66, 193] on div "[PERSON_NAME]" at bounding box center [115, 187] width 108 height 13
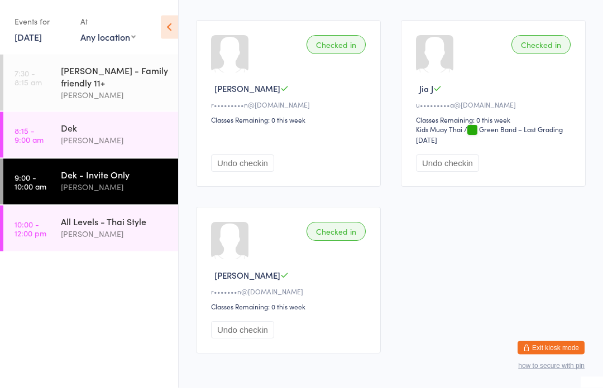
scroll to position [1091, 0]
click at [228, 339] on button "Undo checkin" at bounding box center [242, 329] width 63 height 17
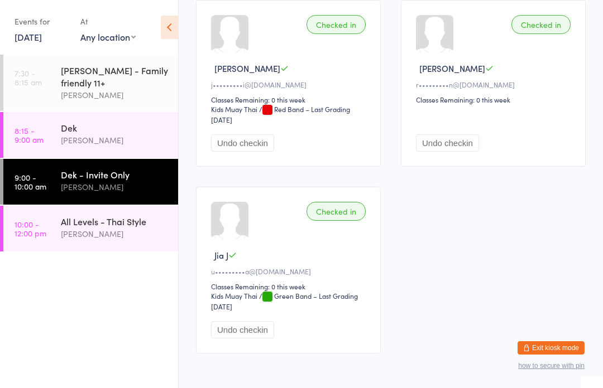
click at [57, 148] on link "8:15 - 9:00 am Dek [PERSON_NAME]" at bounding box center [90, 135] width 175 height 46
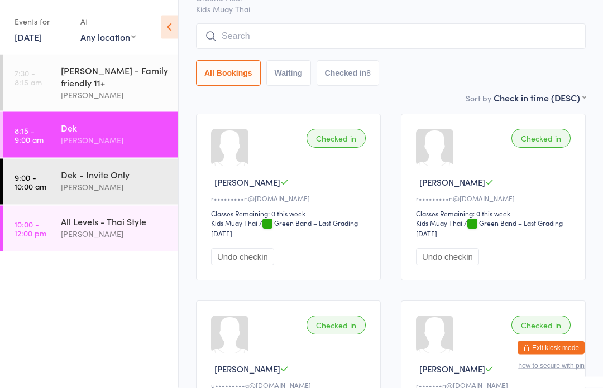
click at [262, 38] on input "search" at bounding box center [390, 37] width 389 height 26
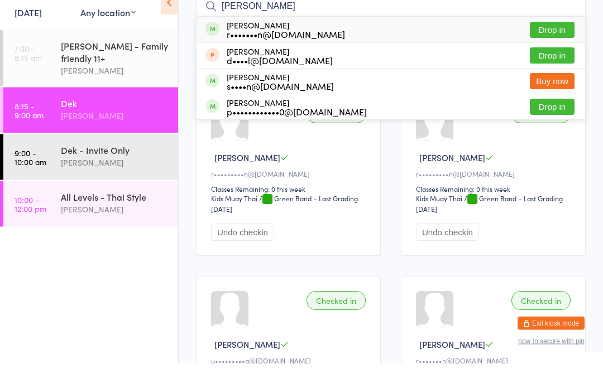
type input "[PERSON_NAME]"
click at [552, 47] on button "Drop in" at bounding box center [551, 55] width 45 height 16
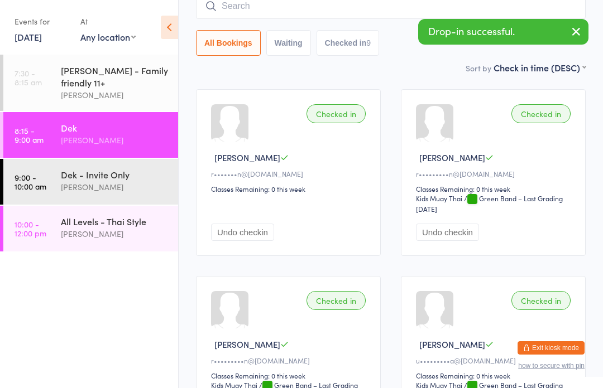
click at [64, 190] on div "[PERSON_NAME]" at bounding box center [115, 187] width 108 height 13
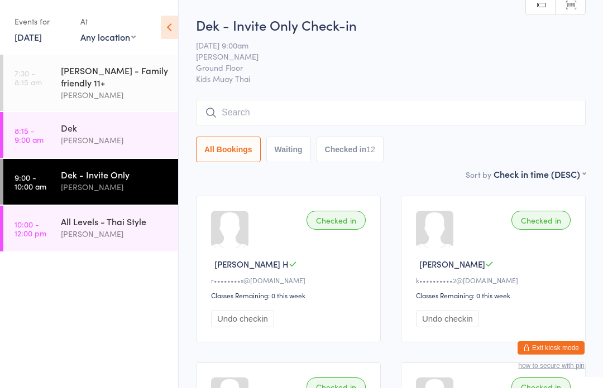
click at [54, 126] on link "8:15 - 9:00 am Dek [PERSON_NAME]" at bounding box center [90, 135] width 175 height 46
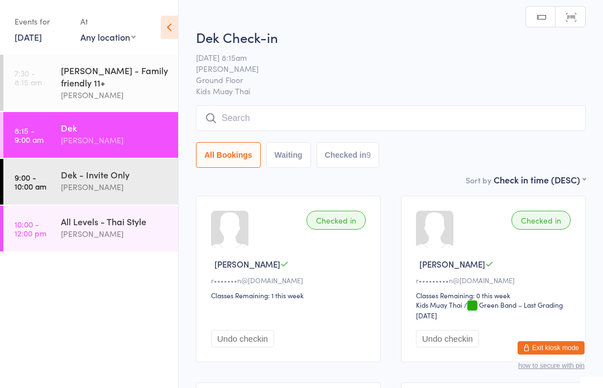
click at [63, 172] on div "Dek - Invite Only" at bounding box center [115, 174] width 108 height 12
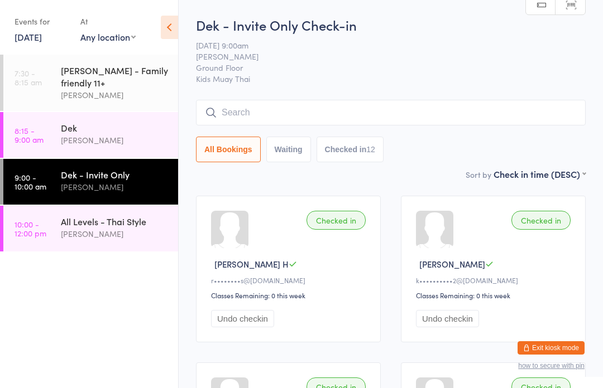
click at [42, 238] on time "10:00 - 12:00 pm" at bounding box center [31, 229] width 32 height 18
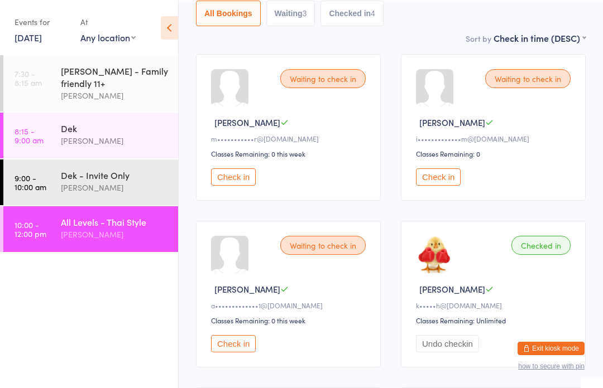
click at [230, 352] on button "Check in" at bounding box center [233, 343] width 45 height 17
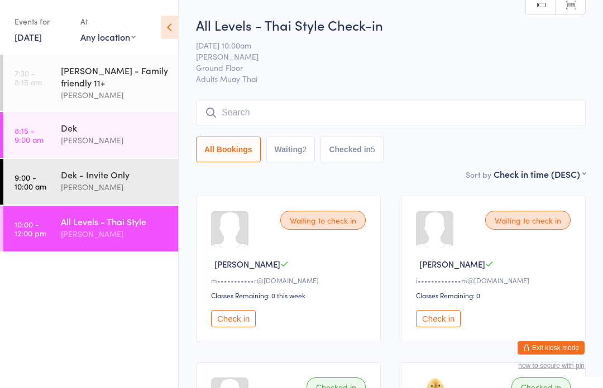
click at [325, 105] on input "search" at bounding box center [390, 113] width 389 height 26
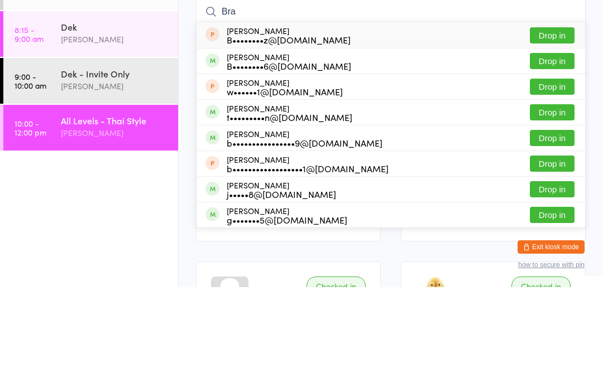
type input "Bra"
click at [553, 231] on button "Drop in" at bounding box center [551, 239] width 45 height 16
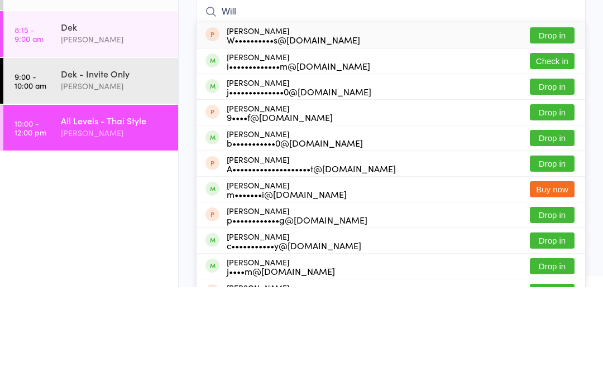
type input "Will"
click at [556, 154] on button "Check in" at bounding box center [551, 162] width 45 height 16
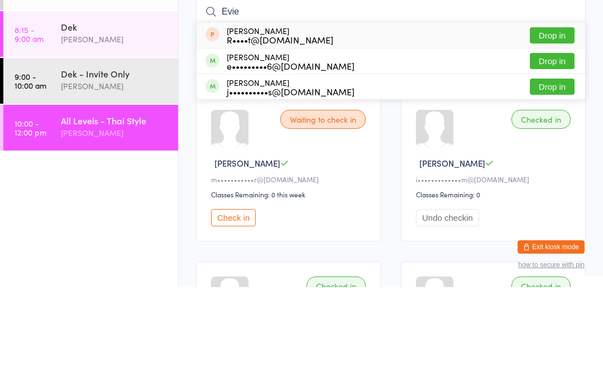
type input "Evie"
click at [551, 128] on button "Drop in" at bounding box center [551, 136] width 45 height 16
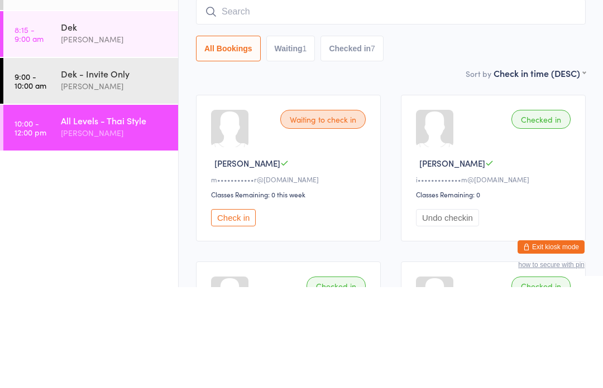
scroll to position [101, 0]
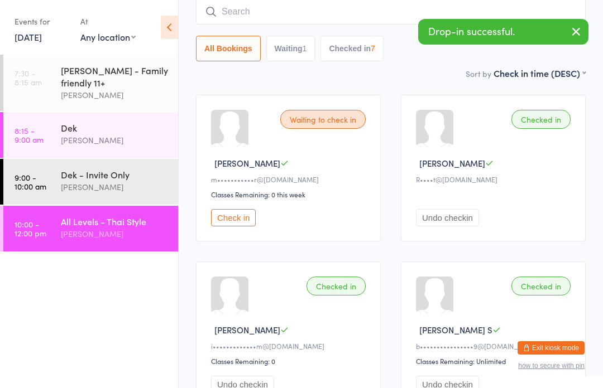
click at [322, 17] on input "search" at bounding box center [390, 12] width 389 height 26
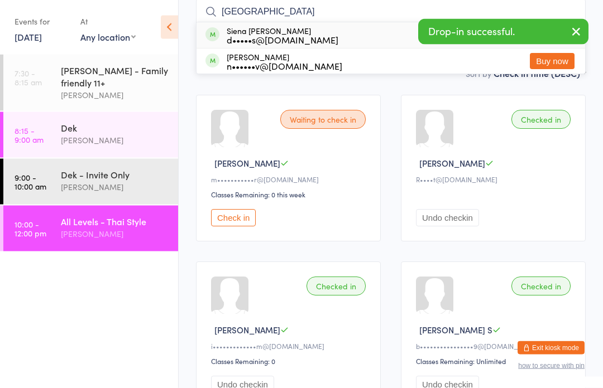
click at [575, 30] on icon "button" at bounding box center [575, 32] width 13 height 14
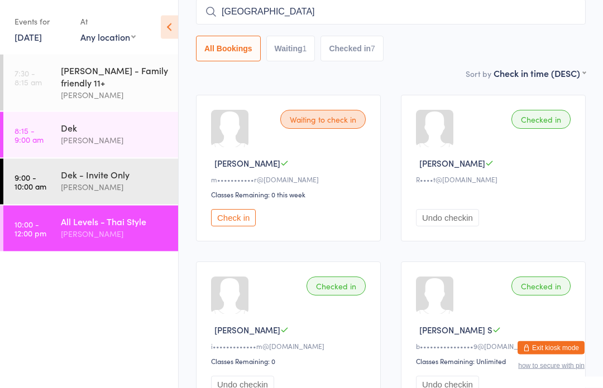
click at [449, 17] on input "[GEOGRAPHIC_DATA]" at bounding box center [390, 12] width 389 height 26
type input "S"
type input "[GEOGRAPHIC_DATA]"
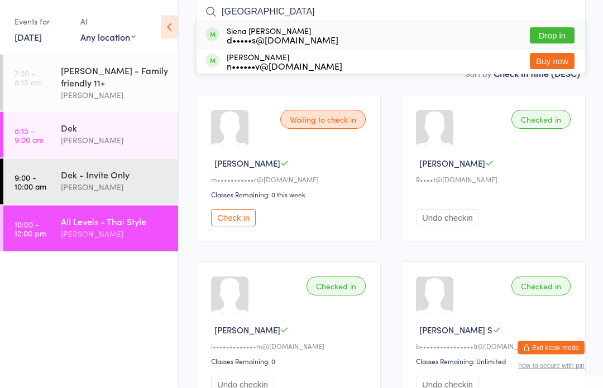
click at [558, 35] on button "Drop in" at bounding box center [551, 36] width 45 height 16
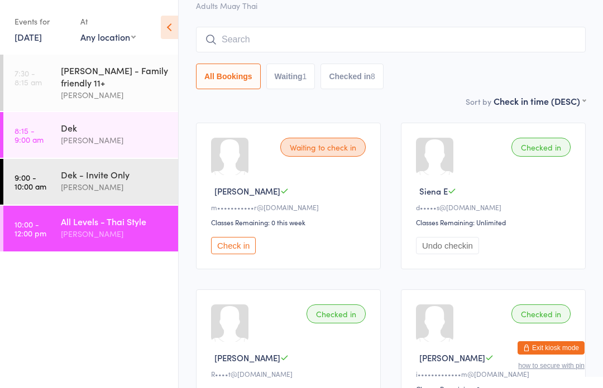
scroll to position [0, 0]
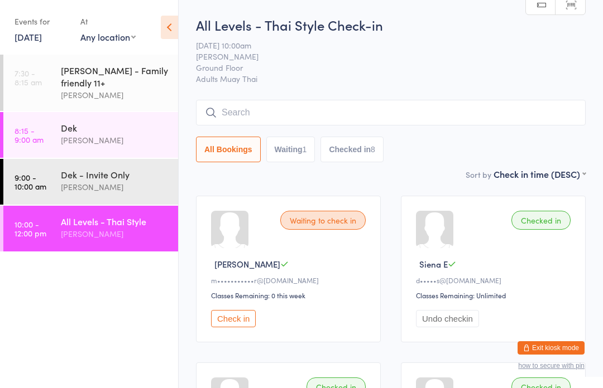
click at [491, 113] on input "search" at bounding box center [390, 113] width 389 height 26
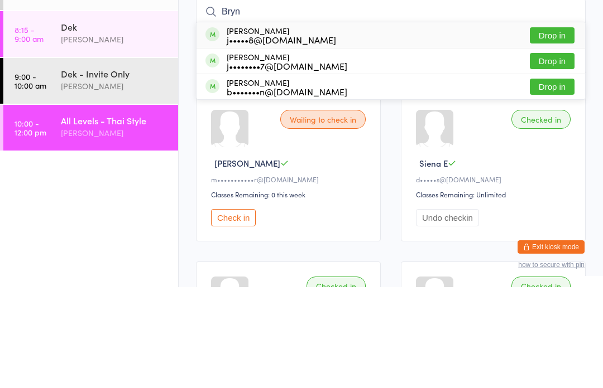
type input "Bryn"
click at [560, 128] on button "Drop in" at bounding box center [551, 136] width 45 height 16
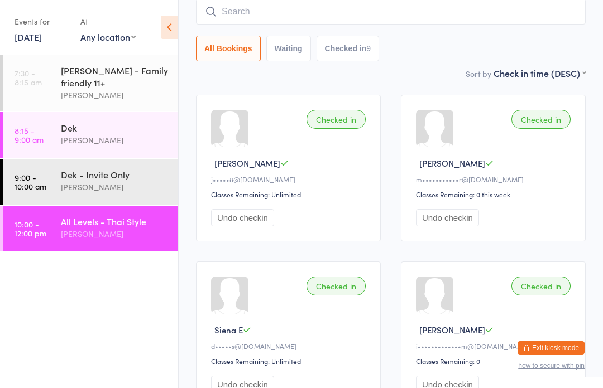
click at [471, 14] on input "search" at bounding box center [390, 12] width 389 height 26
type input "[PERSON_NAME]"
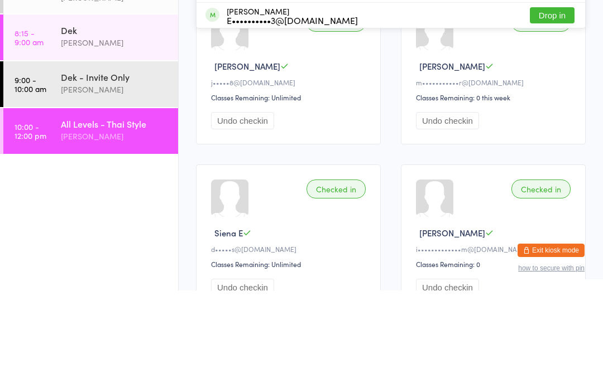
click at [129, 228] on div "[PERSON_NAME]" at bounding box center [115, 234] width 108 height 13
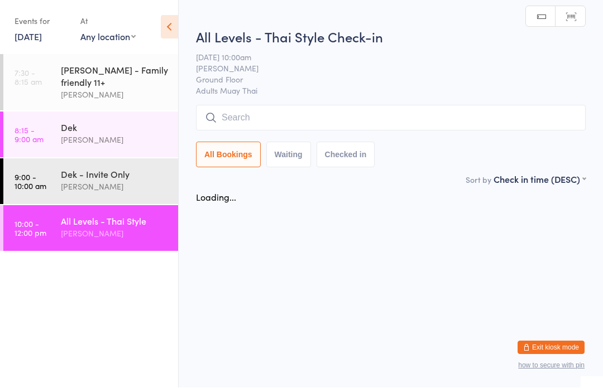
scroll to position [1, 0]
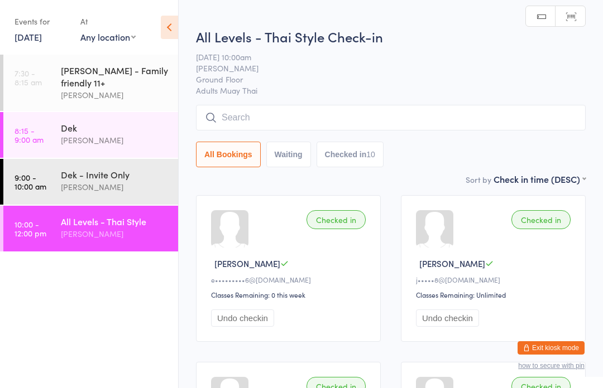
click at [344, 117] on input "search" at bounding box center [390, 118] width 389 height 26
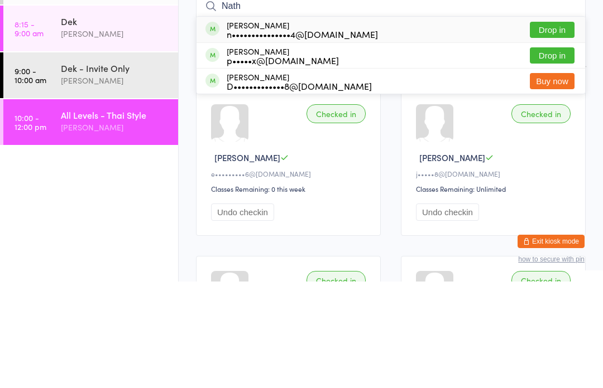
type input "Nath"
click at [558, 128] on button "Drop in" at bounding box center [551, 136] width 45 height 16
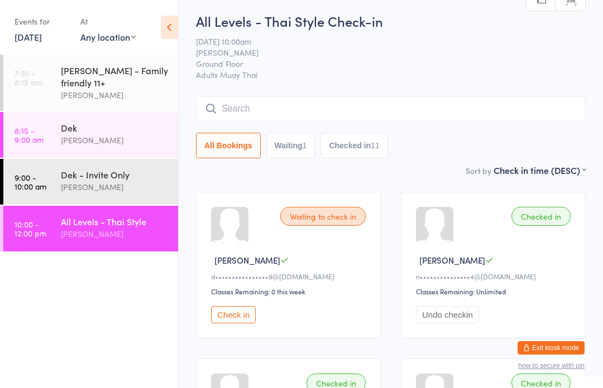
scroll to position [3, 0]
click at [219, 112] on input "search" at bounding box center [390, 110] width 389 height 26
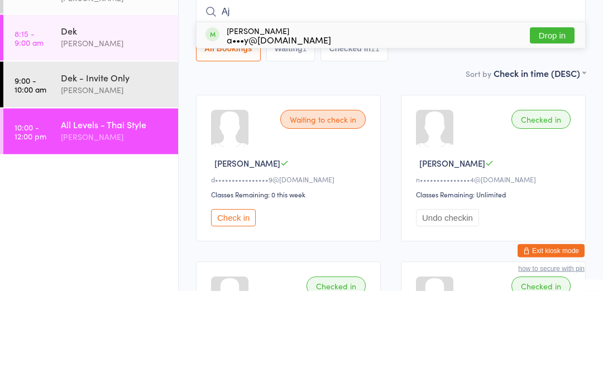
type input "Aj"
click at [571, 125] on button "Drop in" at bounding box center [551, 133] width 45 height 16
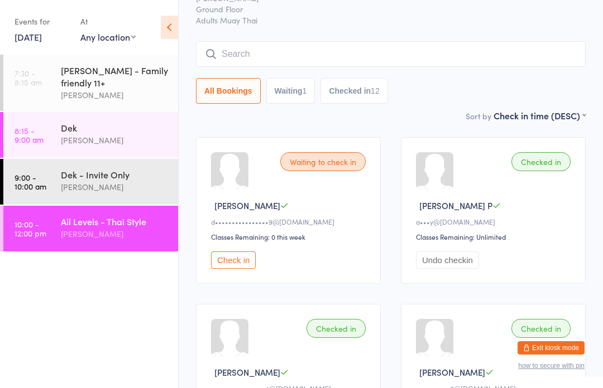
scroll to position [60, 0]
click at [243, 268] on button "Check in" at bounding box center [233, 258] width 45 height 17
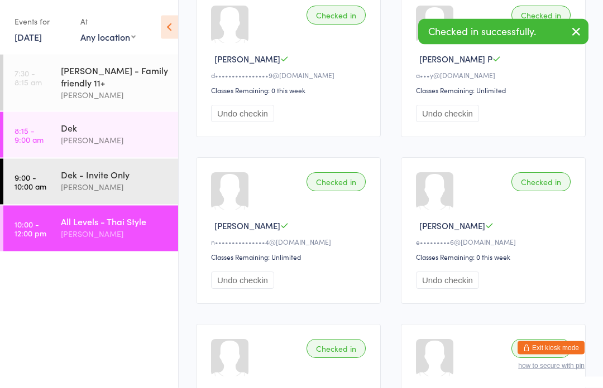
scroll to position [0, 0]
